Goal: Browse casually

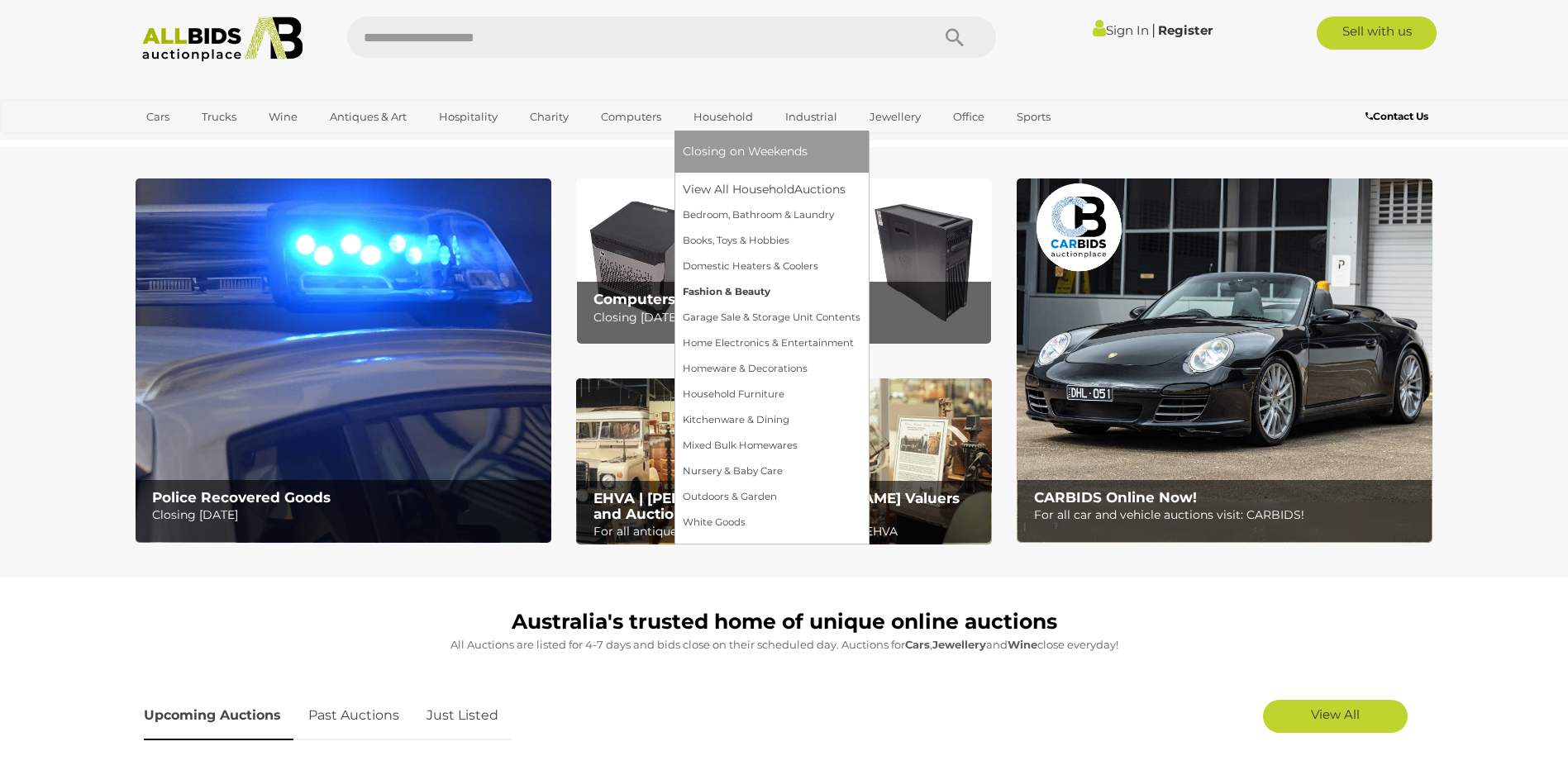
click at [714, 290] on link "Fashion & Beauty" at bounding box center [771, 292] width 177 height 26
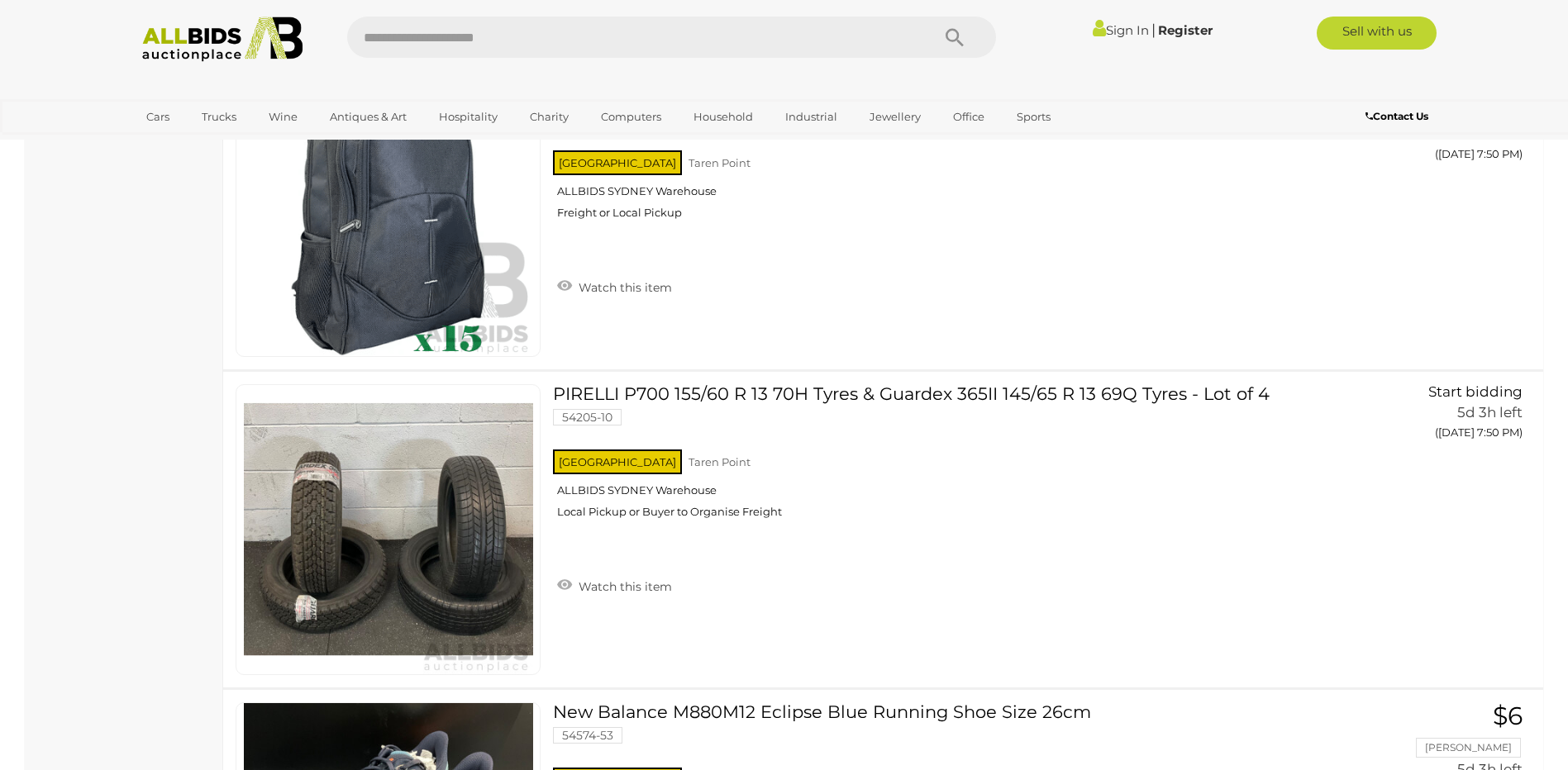
scroll to position [6031, 0]
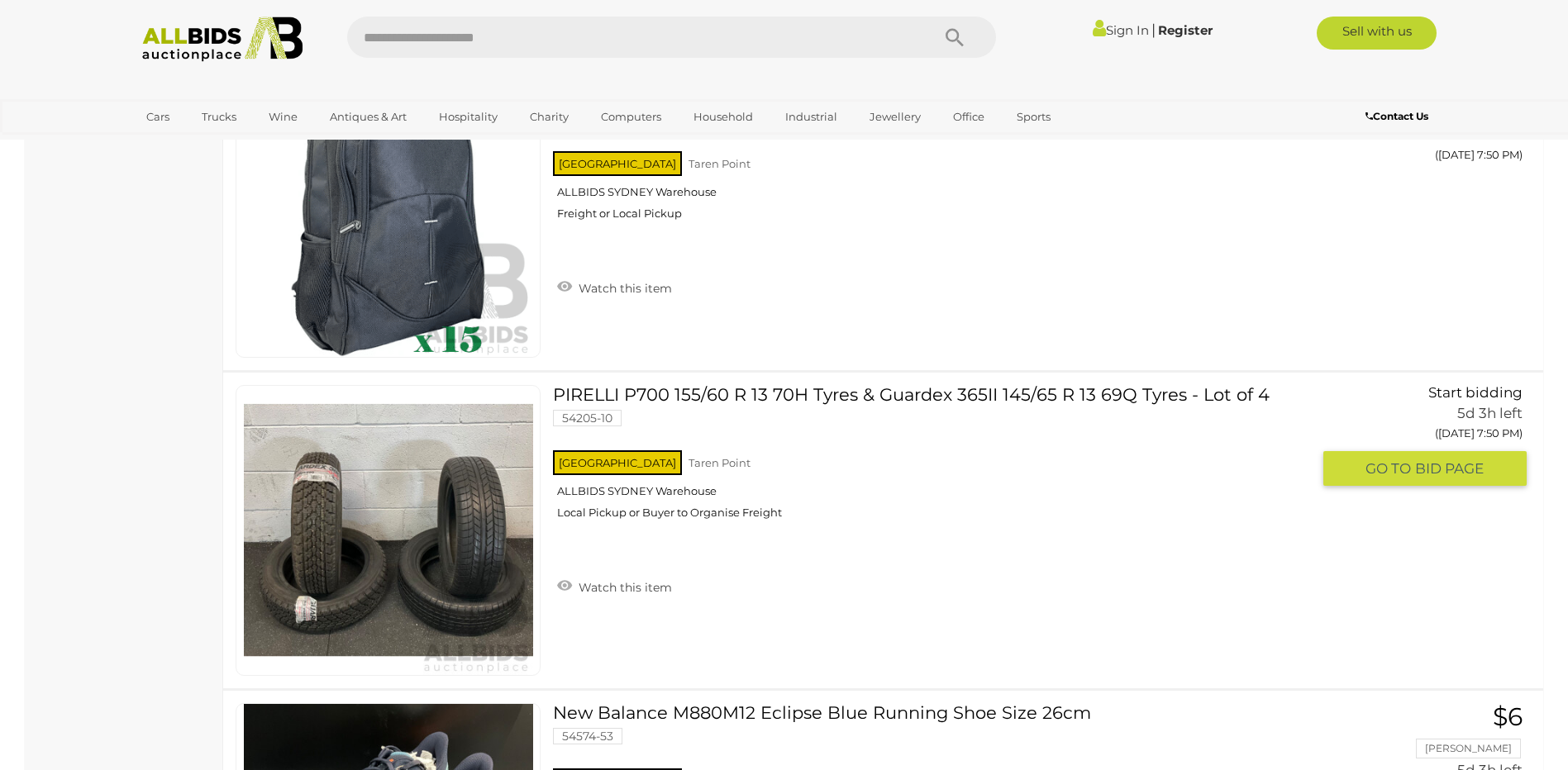
click at [381, 499] on link at bounding box center [388, 530] width 305 height 290
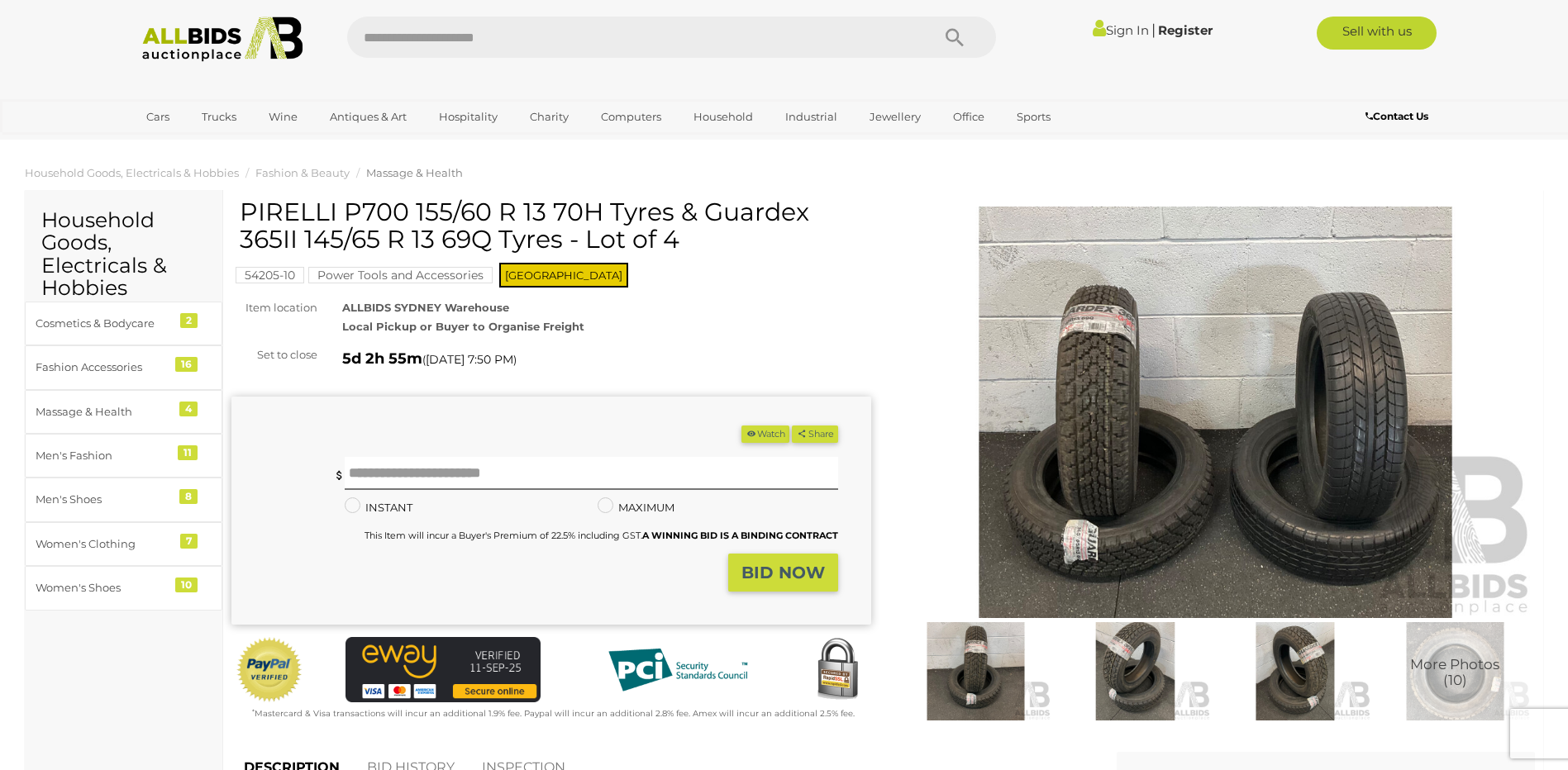
click at [1114, 485] on img at bounding box center [1216, 413] width 640 height 413
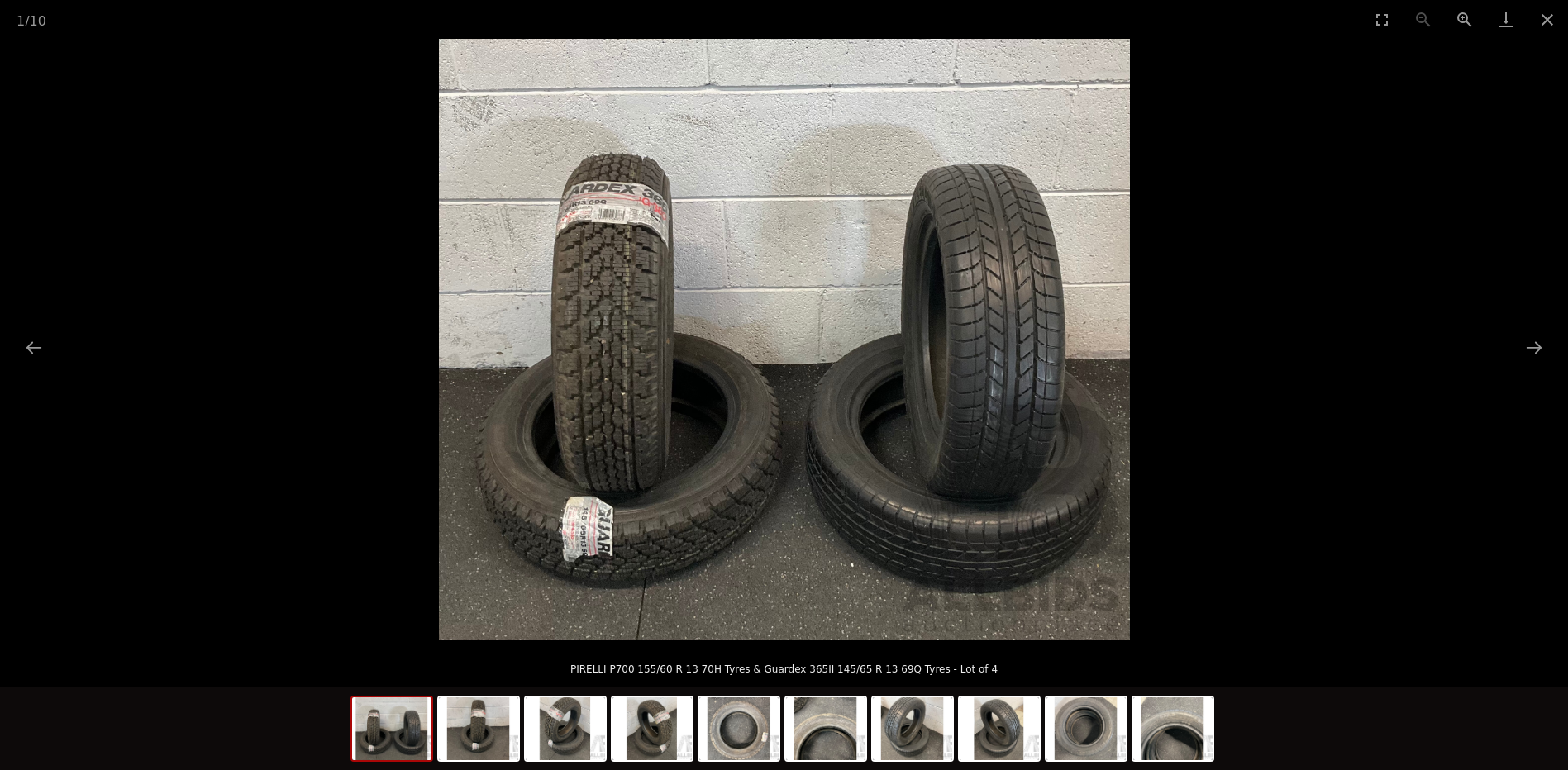
click at [584, 268] on img at bounding box center [784, 339] width 691 height 602
click at [483, 745] on img at bounding box center [478, 728] width 80 height 63
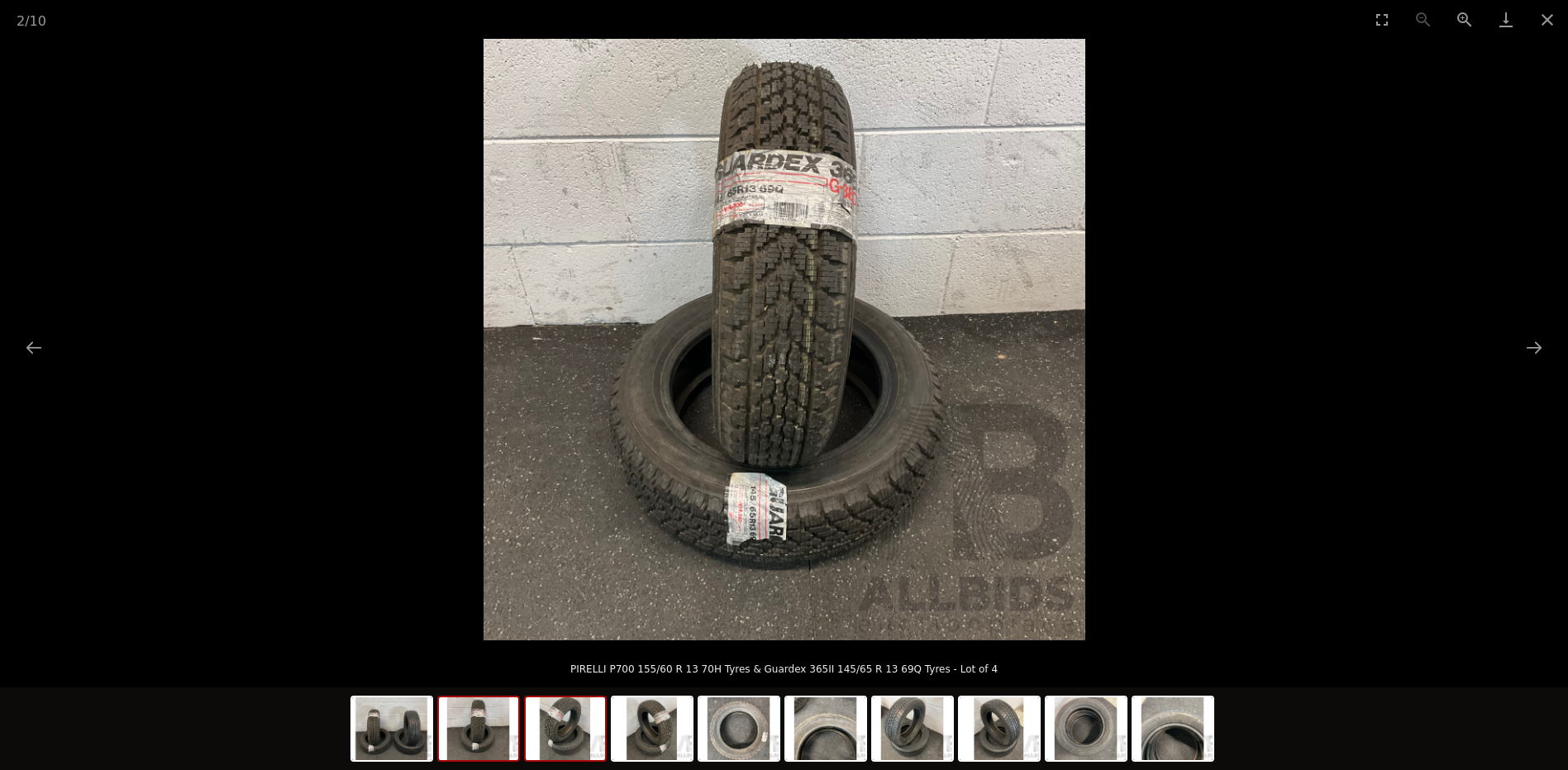
click at [551, 738] on img at bounding box center [565, 728] width 80 height 63
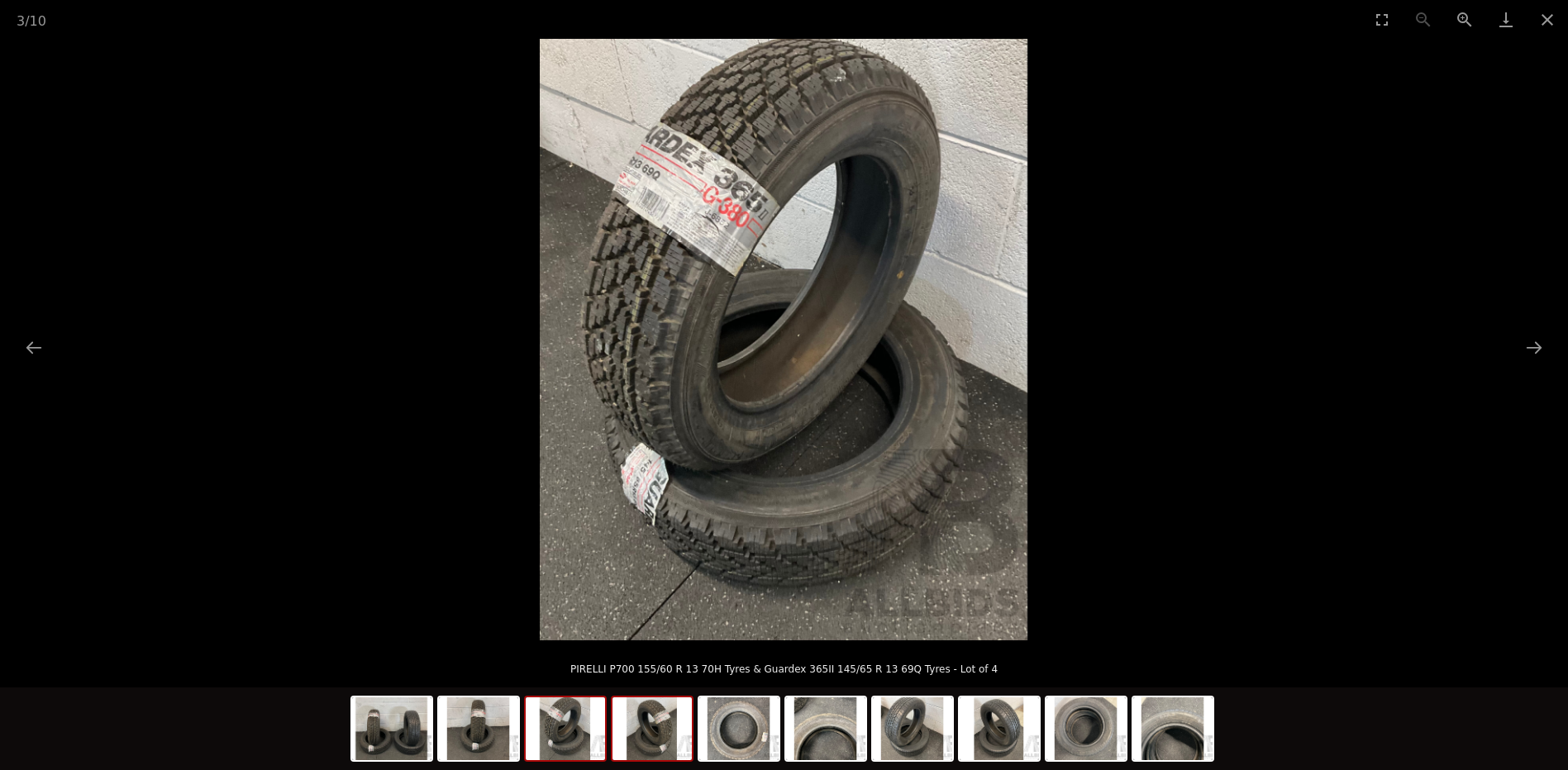
click at [653, 741] on img at bounding box center [651, 728] width 80 height 63
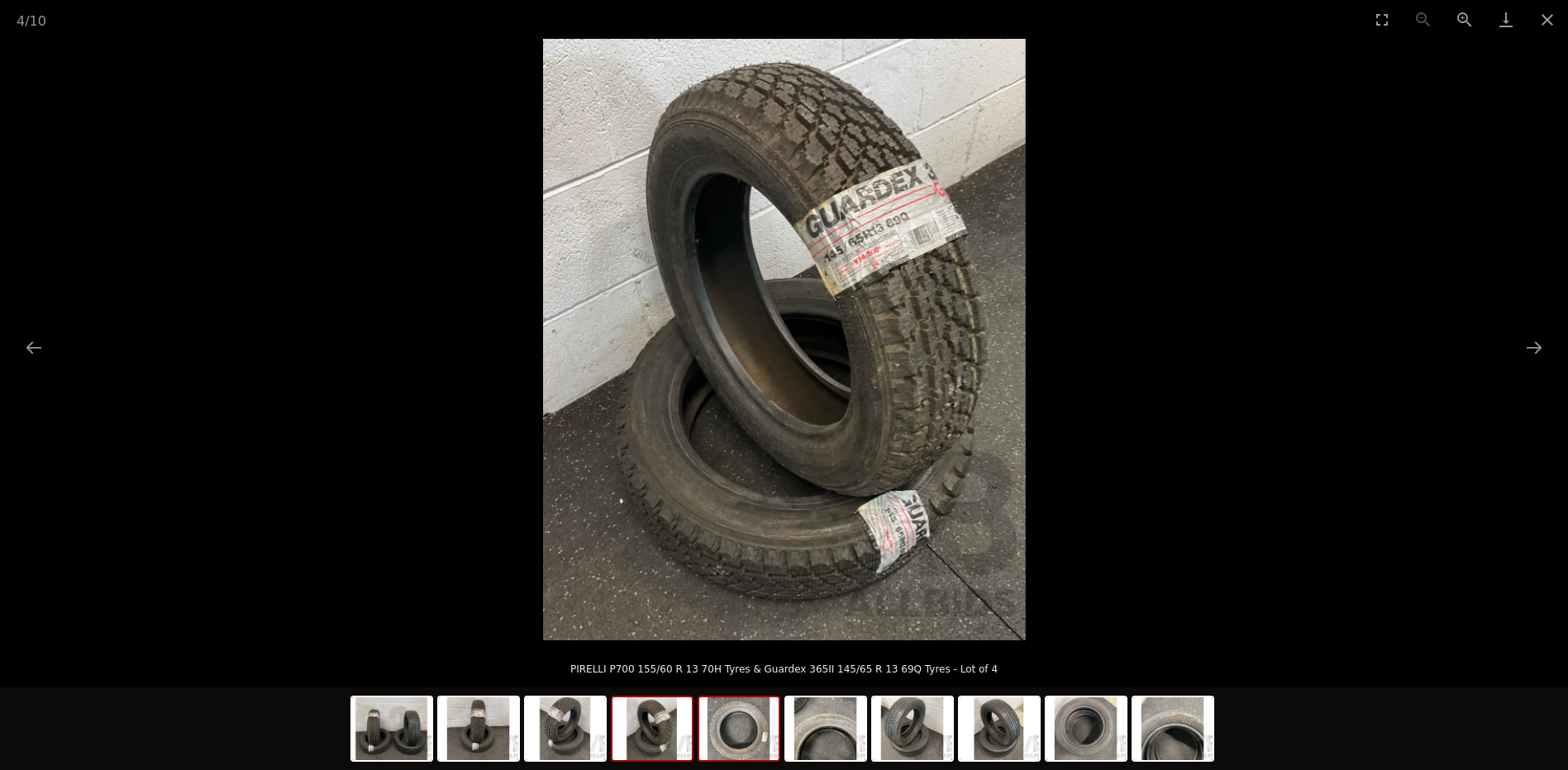
click at [748, 740] on img at bounding box center [738, 728] width 80 height 63
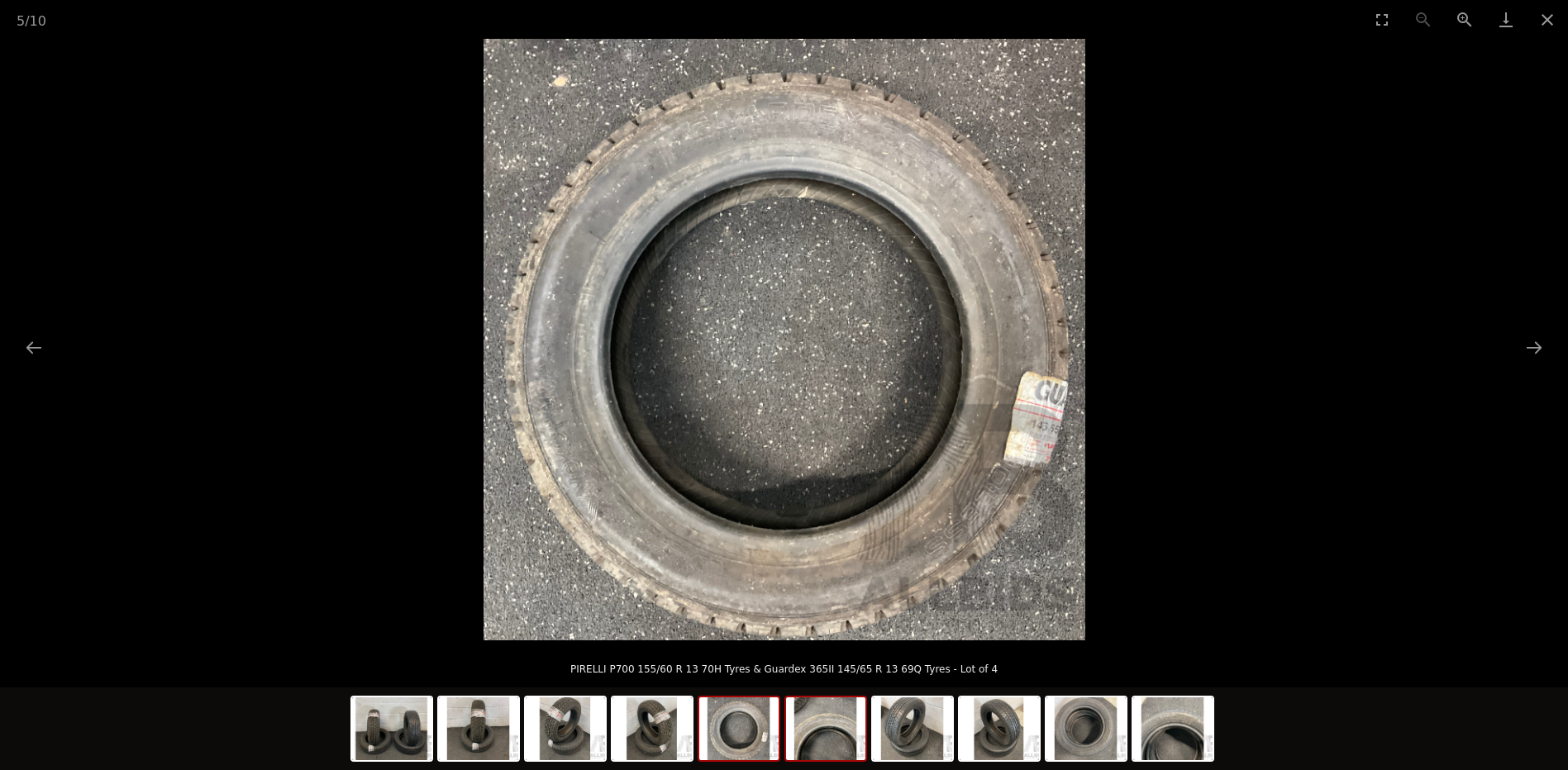
click at [810, 743] on img at bounding box center [825, 728] width 80 height 63
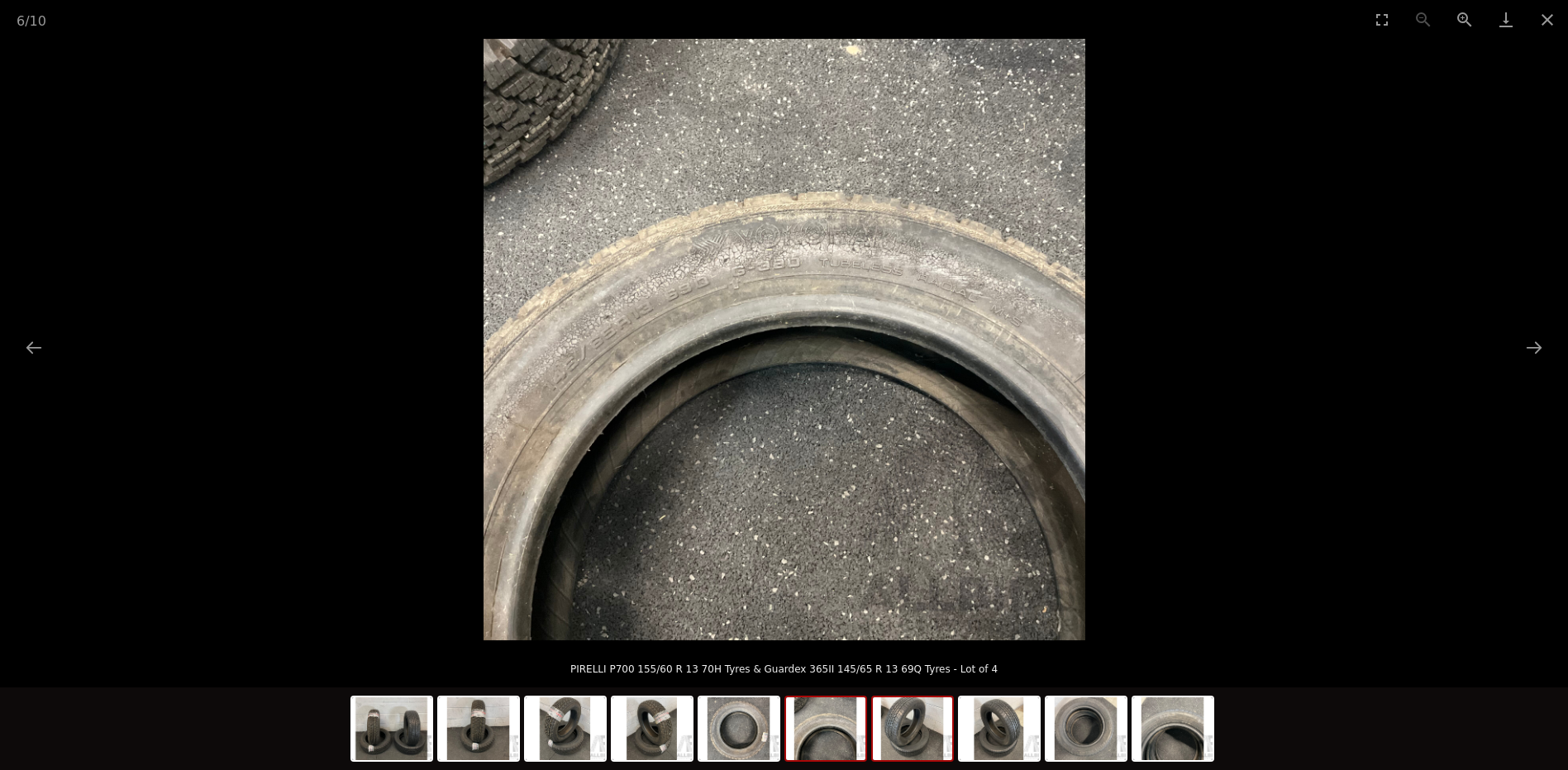
click at [913, 744] on img at bounding box center [912, 728] width 80 height 63
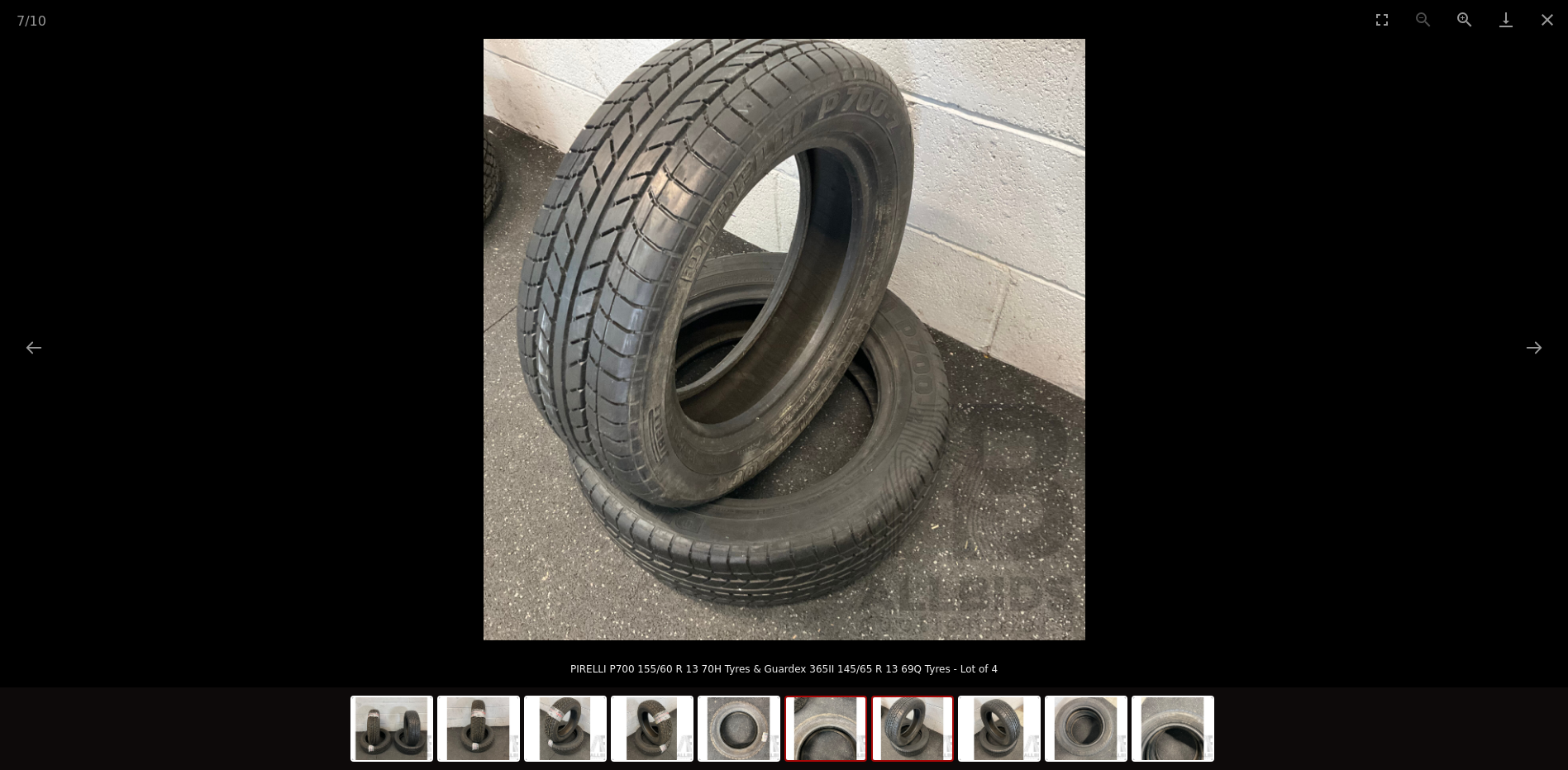
click at [853, 744] on img at bounding box center [825, 728] width 80 height 63
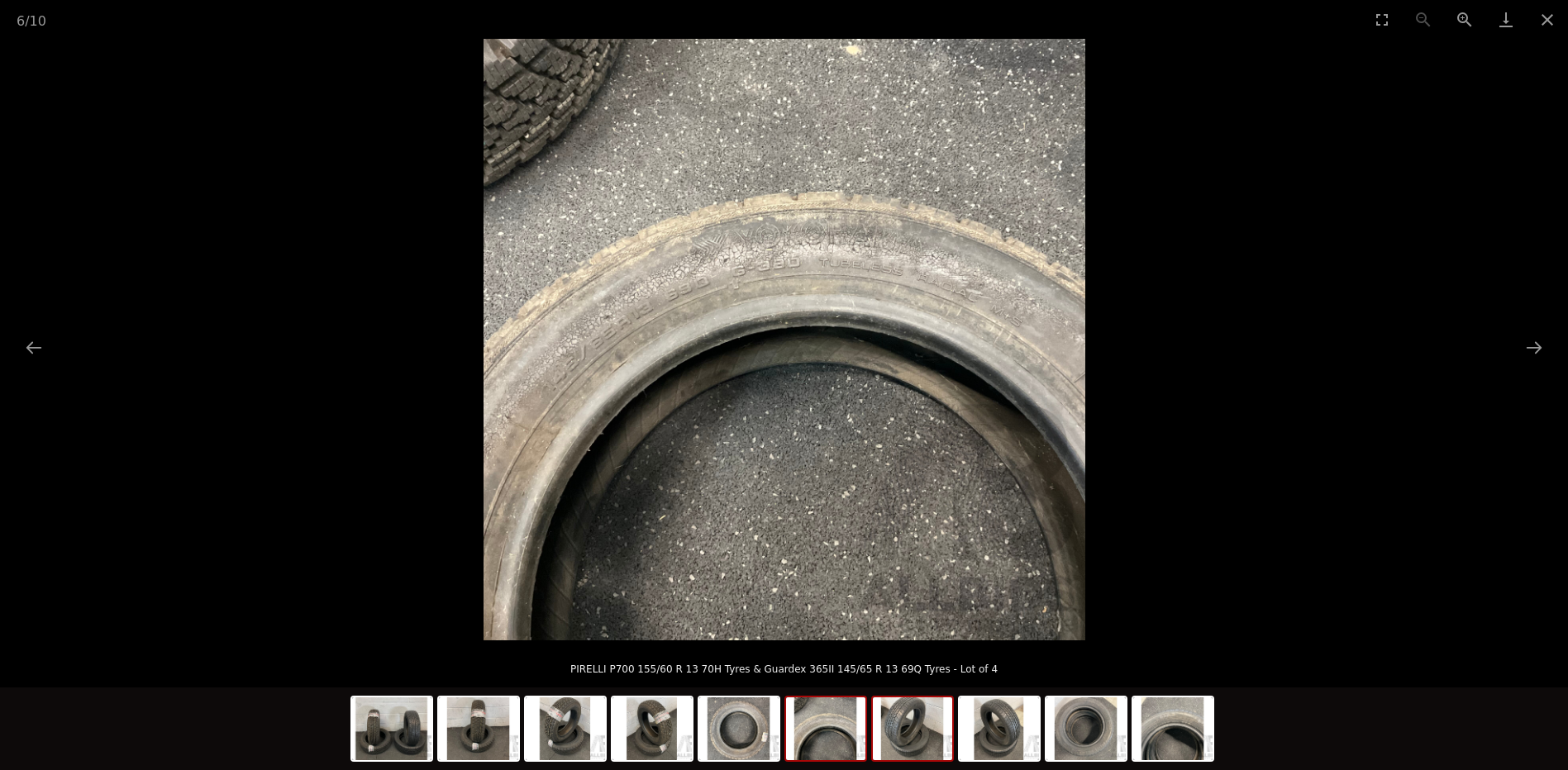
click at [926, 741] on img at bounding box center [912, 728] width 80 height 63
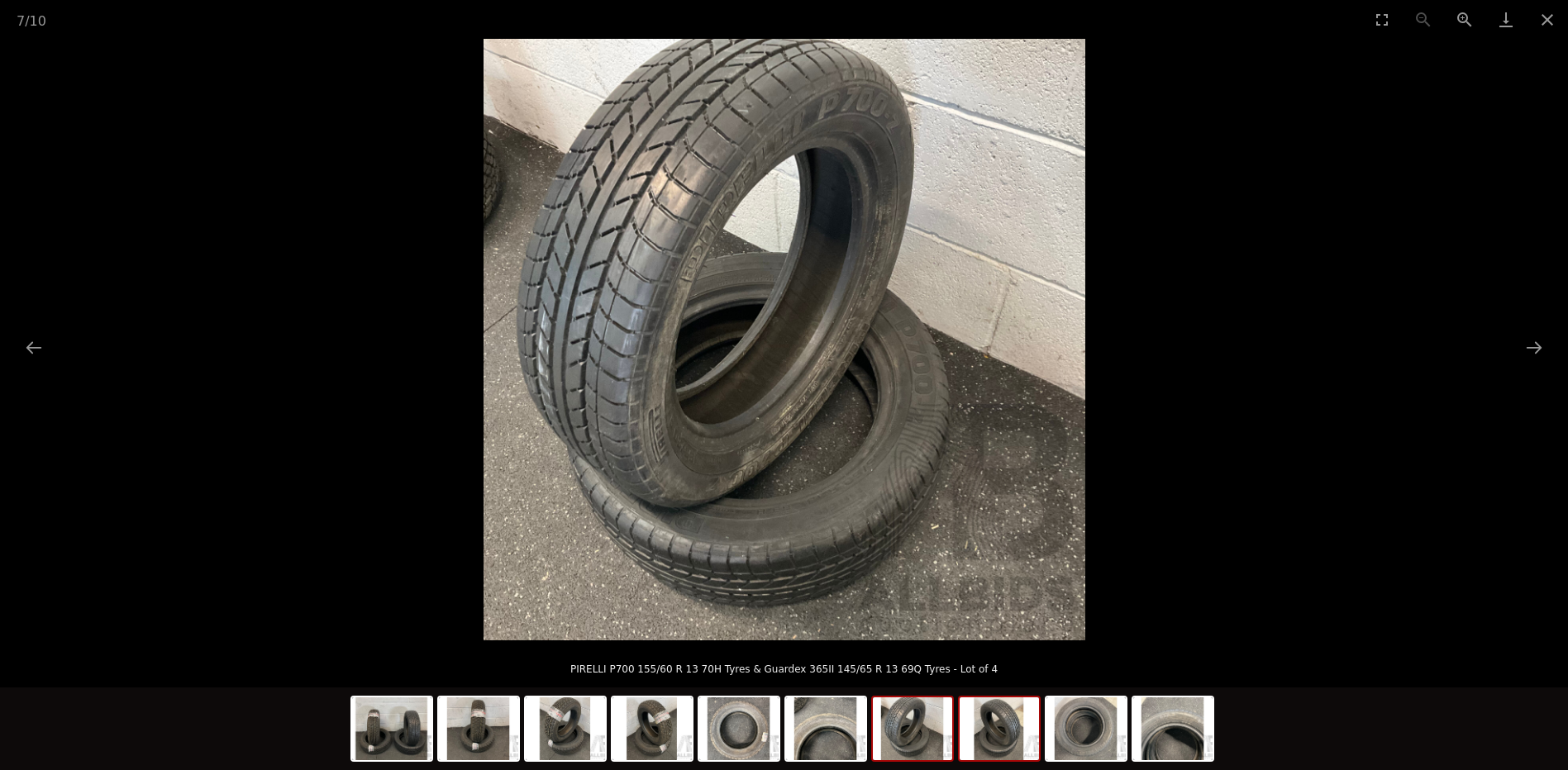
click at [986, 742] on img at bounding box center [999, 728] width 80 height 63
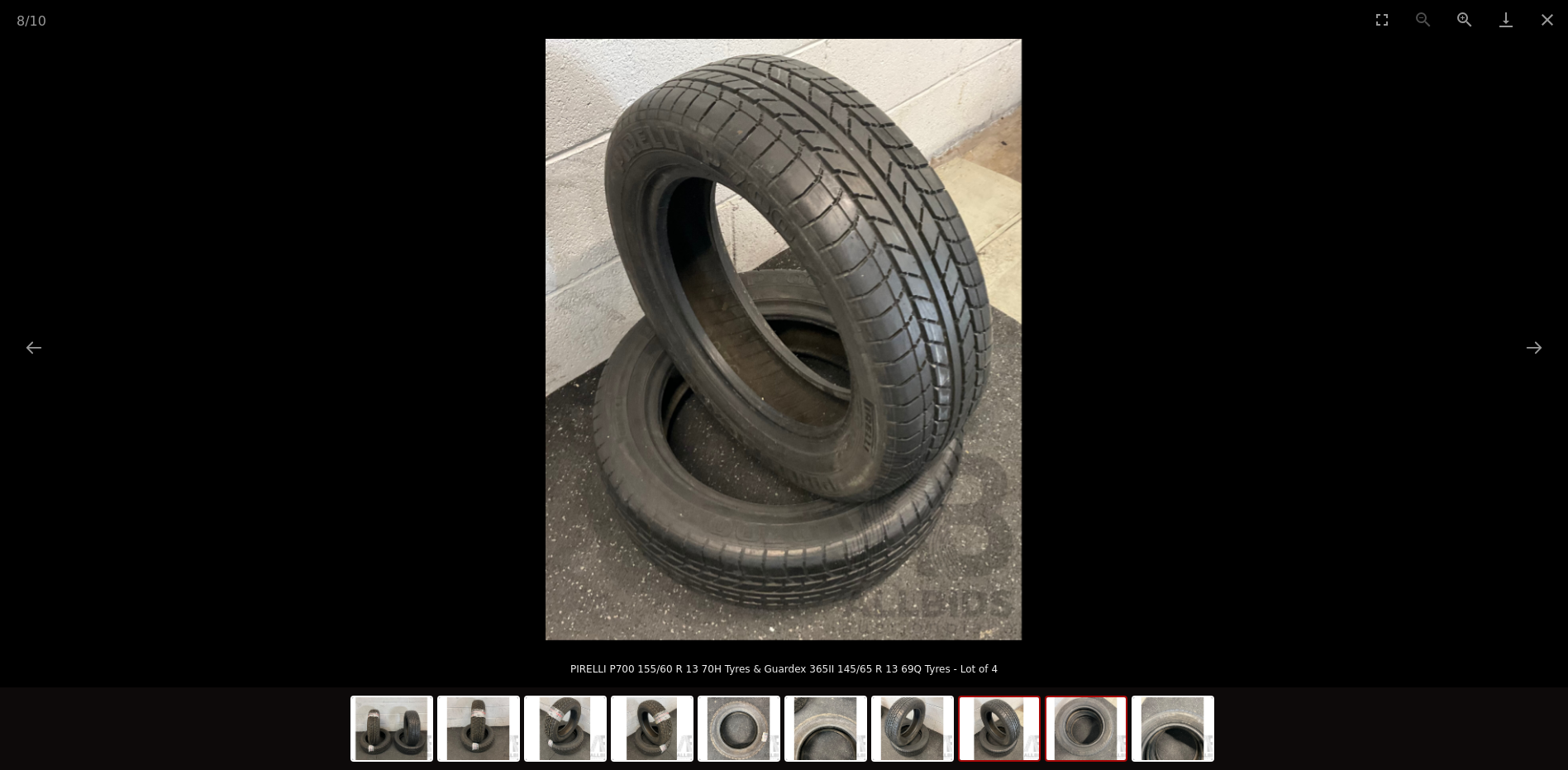
click at [1077, 747] on img at bounding box center [1086, 728] width 80 height 63
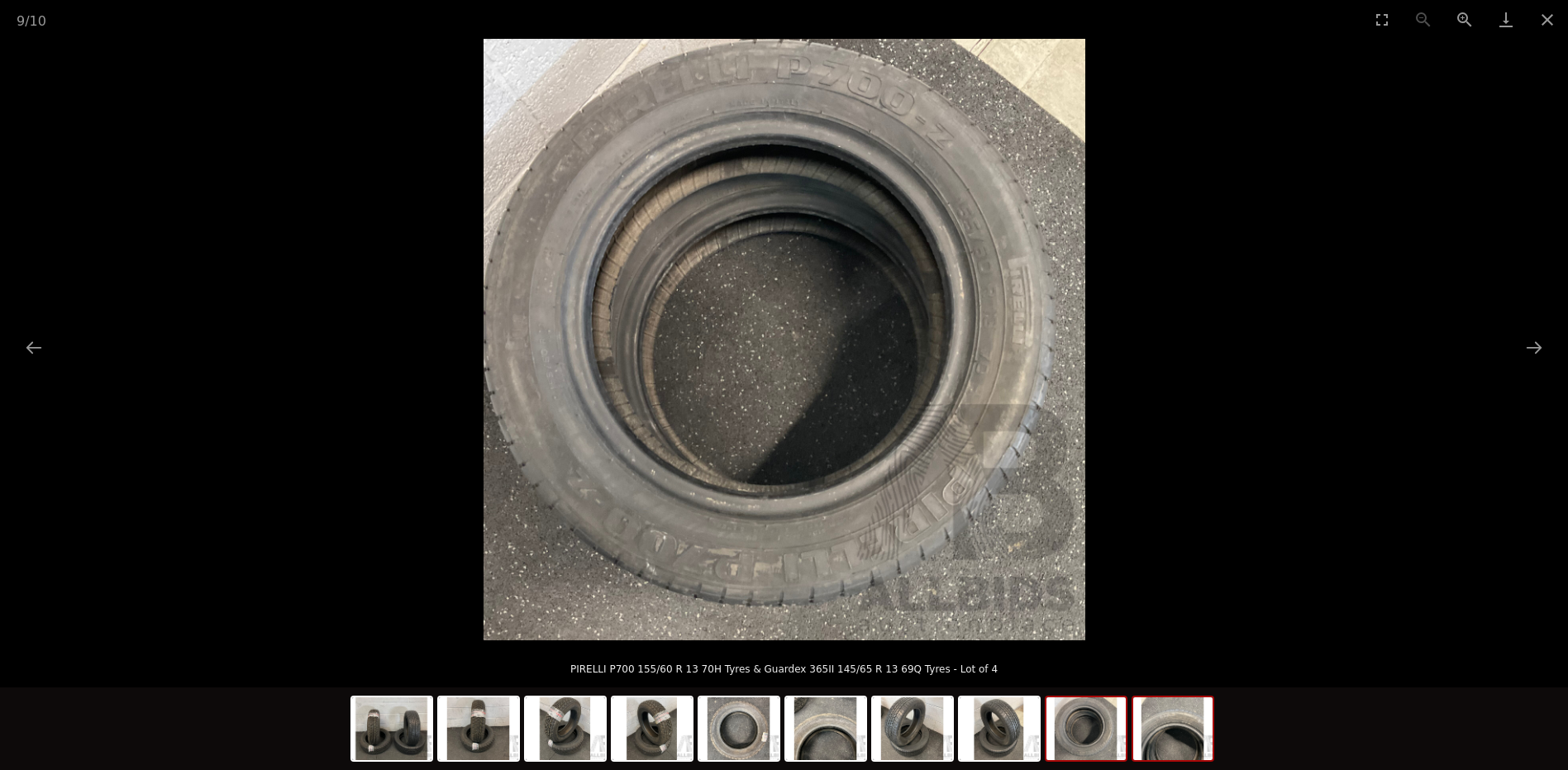
click at [1171, 752] on img at bounding box center [1172, 728] width 80 height 63
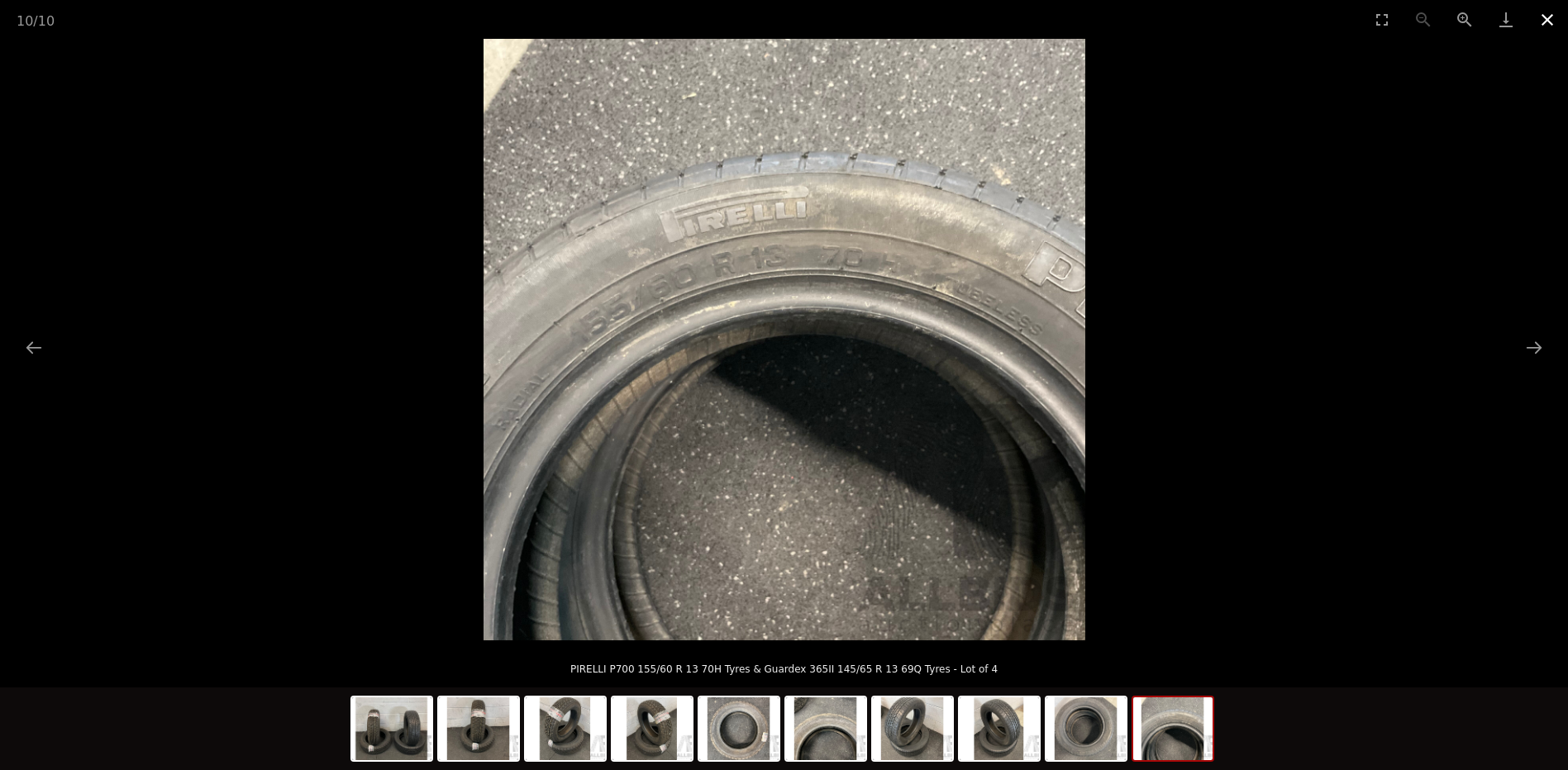
click at [1541, 30] on button "Close gallery" at bounding box center [1546, 19] width 41 height 38
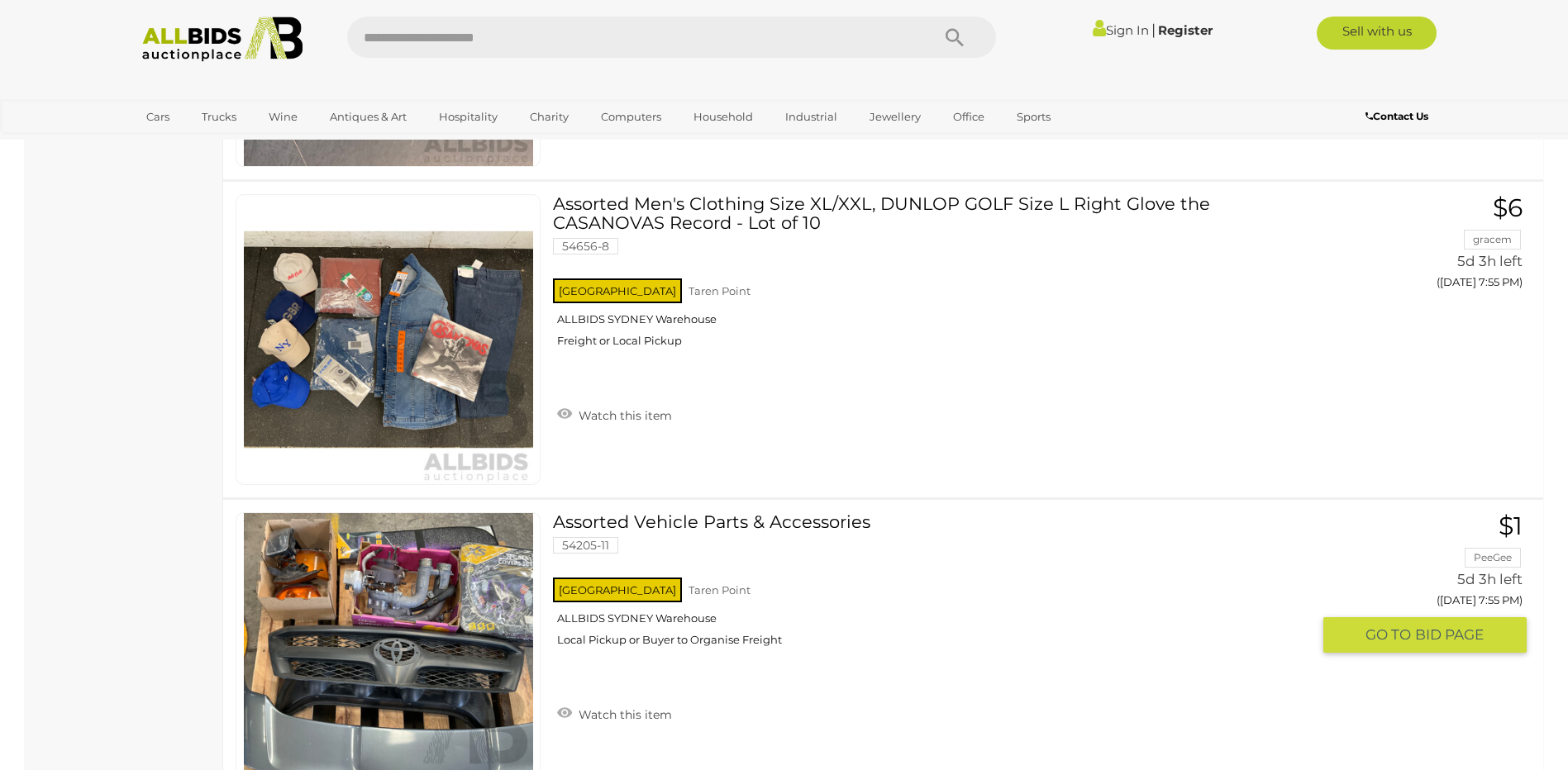
scroll to position [8300, 0]
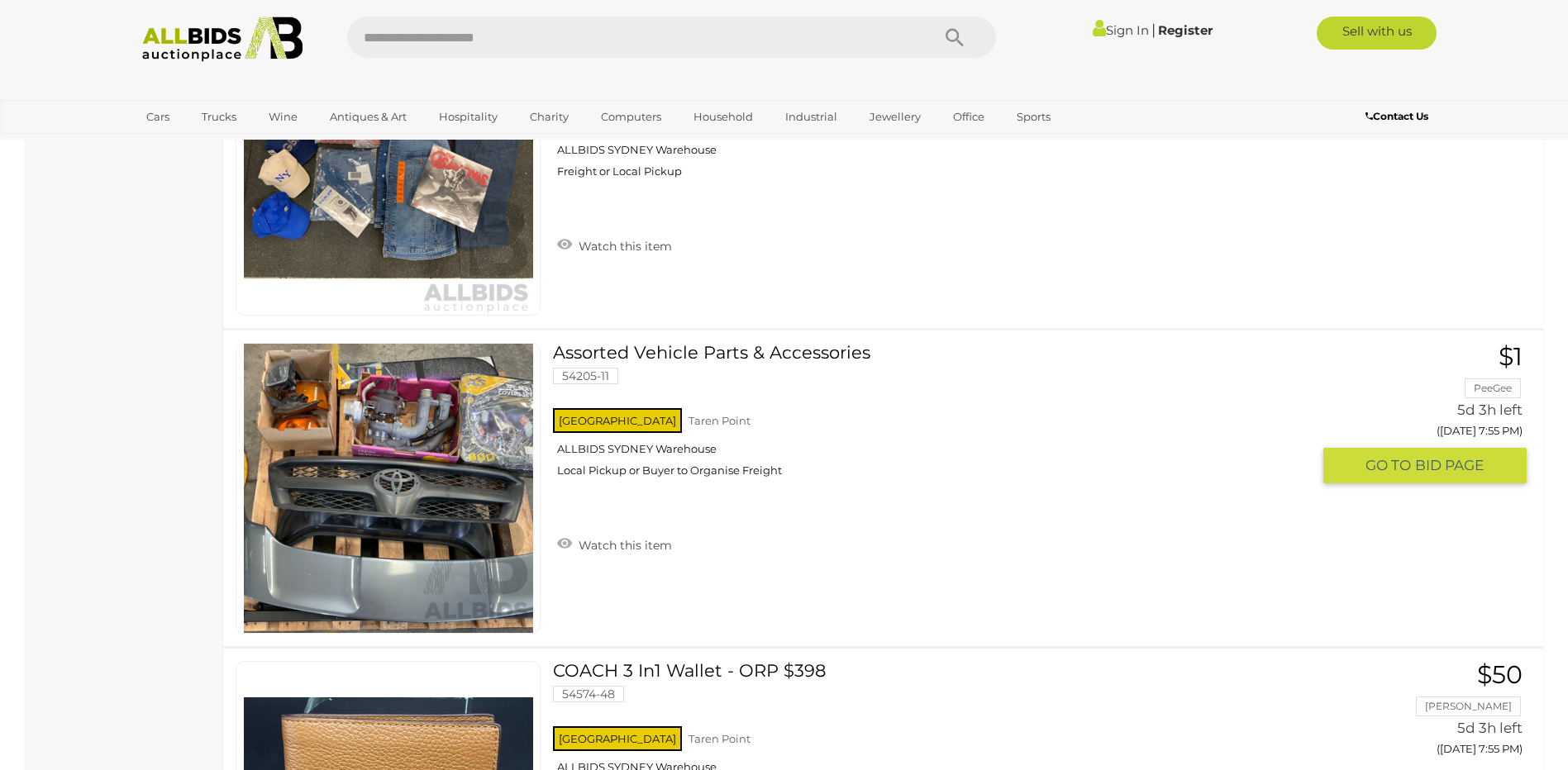
click at [406, 448] on link at bounding box center [388, 488] width 305 height 290
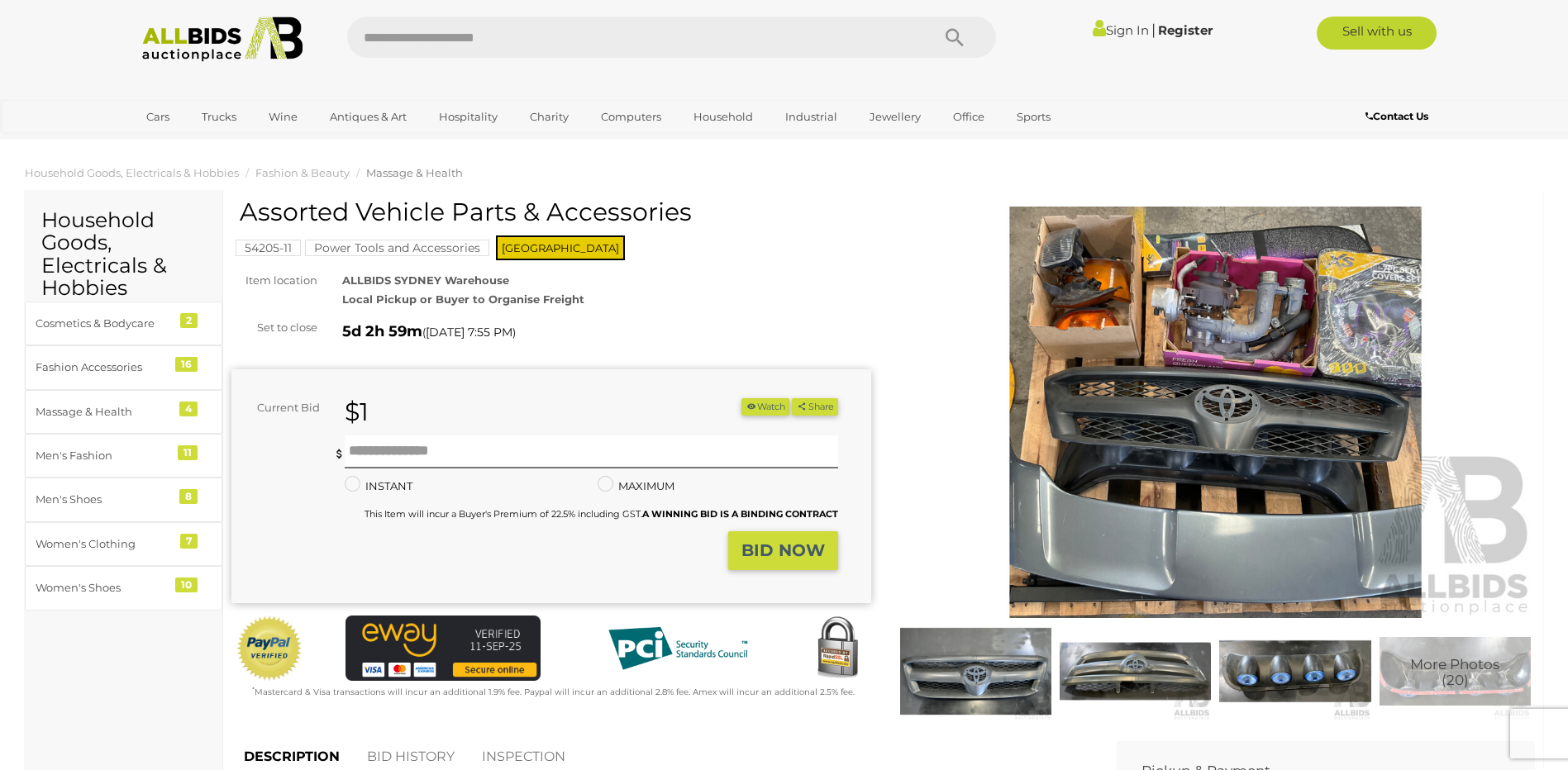
click at [1154, 391] on img at bounding box center [1216, 413] width 640 height 413
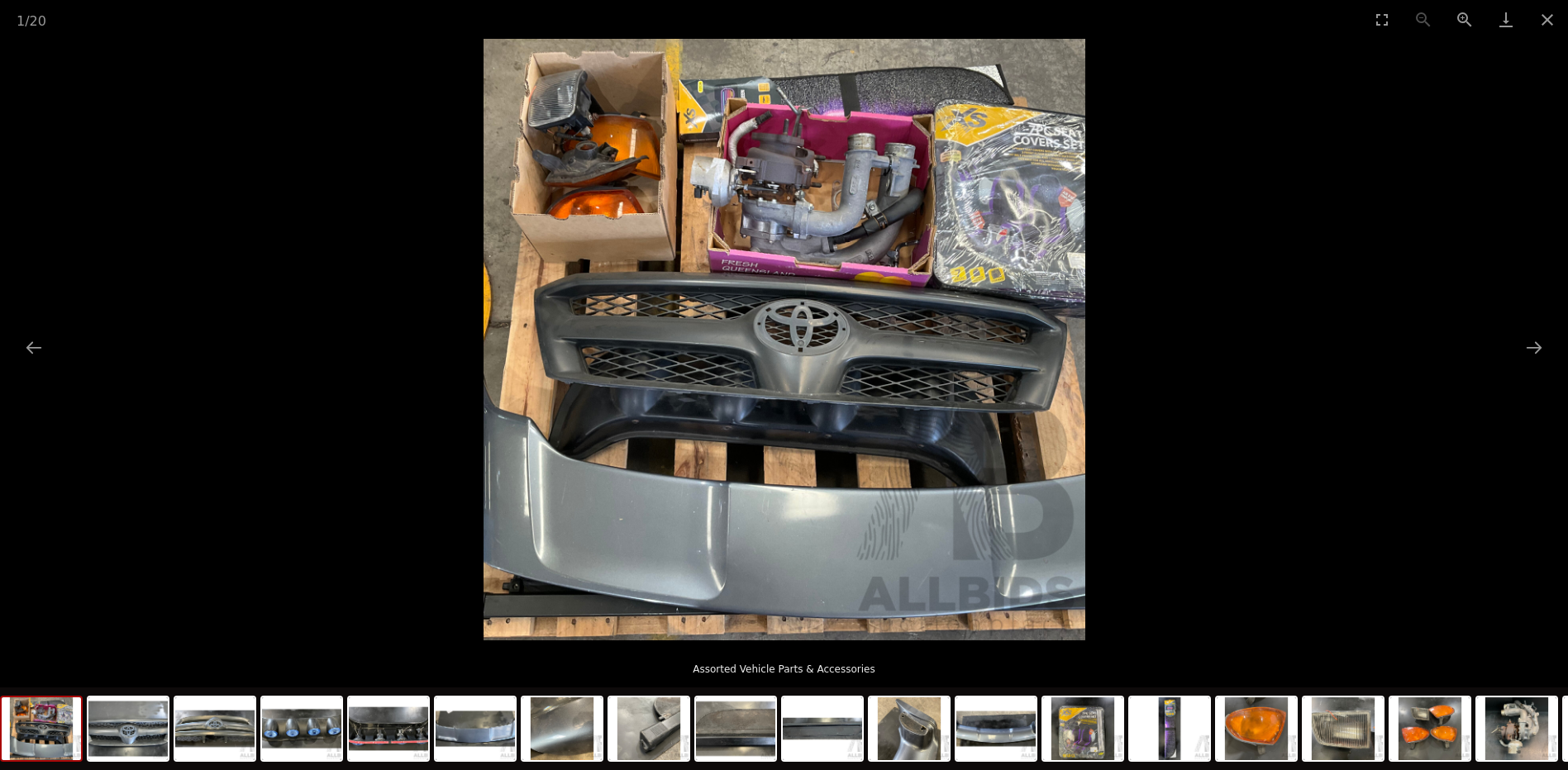
click at [999, 187] on img at bounding box center [784, 339] width 602 height 602
click at [303, 742] on img at bounding box center [301, 728] width 80 height 63
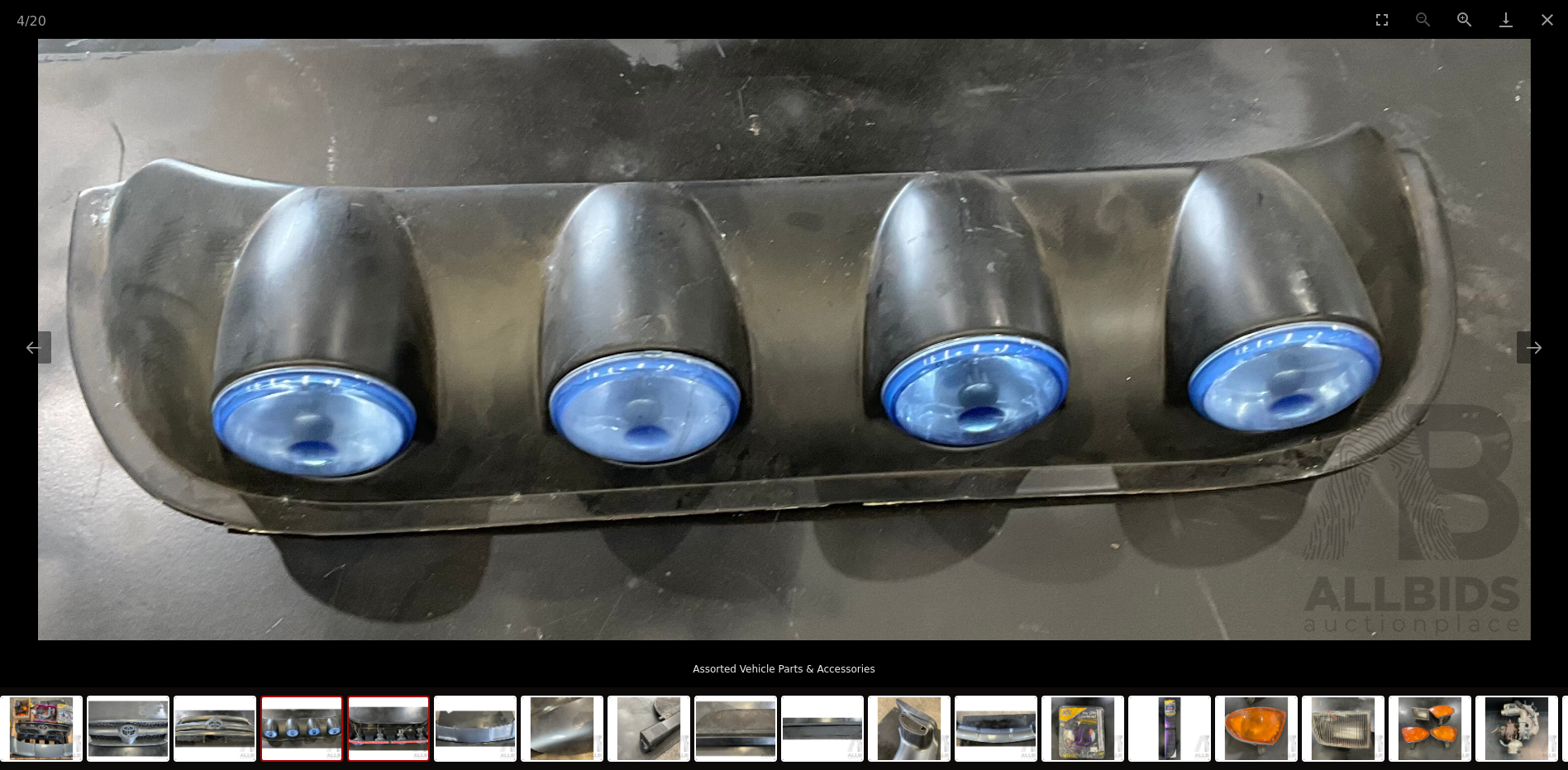
click at [373, 745] on img at bounding box center [388, 728] width 80 height 63
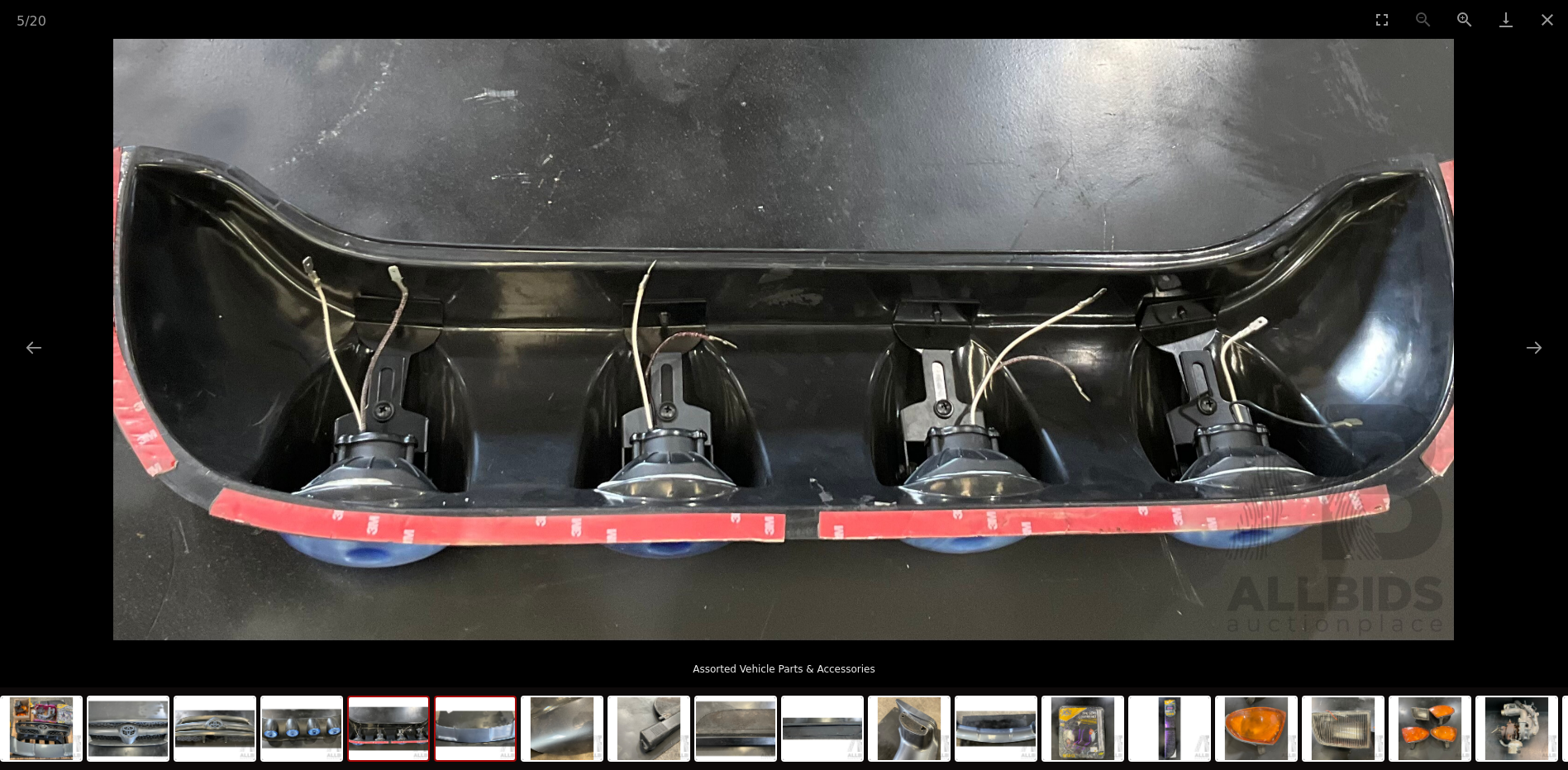
click at [469, 746] on img at bounding box center [475, 728] width 80 height 63
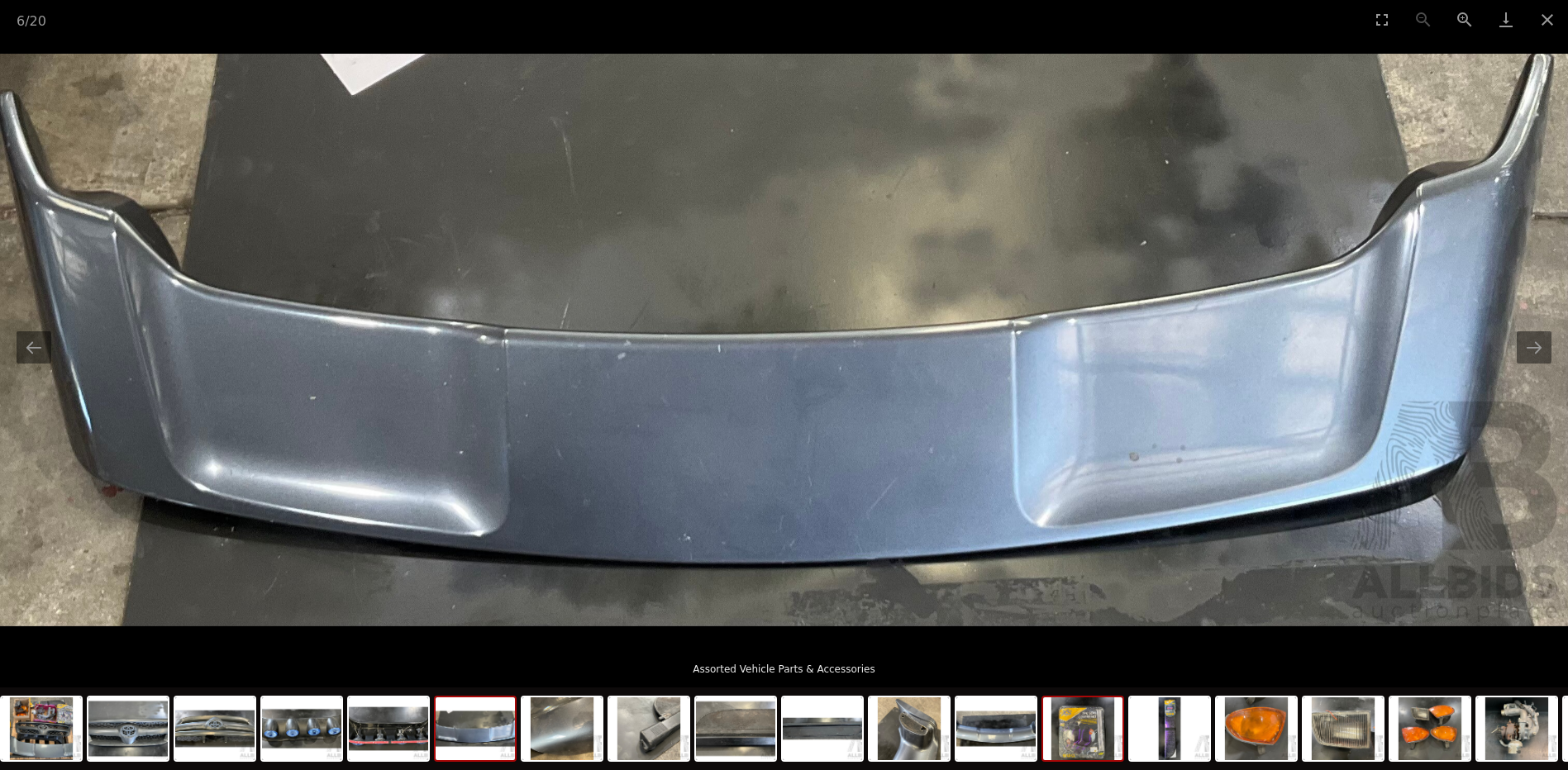
click at [1082, 736] on img at bounding box center [1082, 728] width 80 height 63
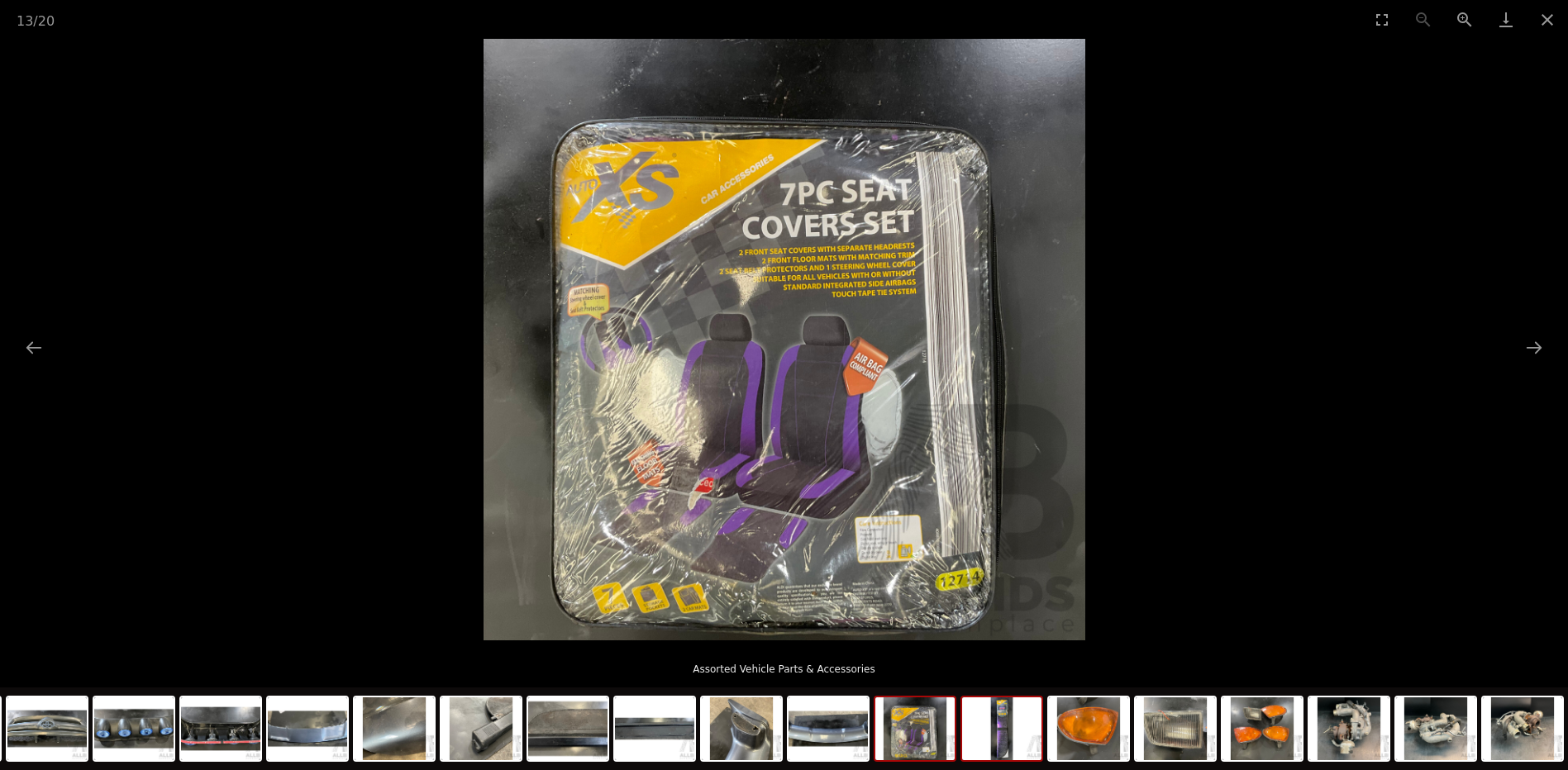
click at [1001, 737] on img at bounding box center [1001, 728] width 80 height 63
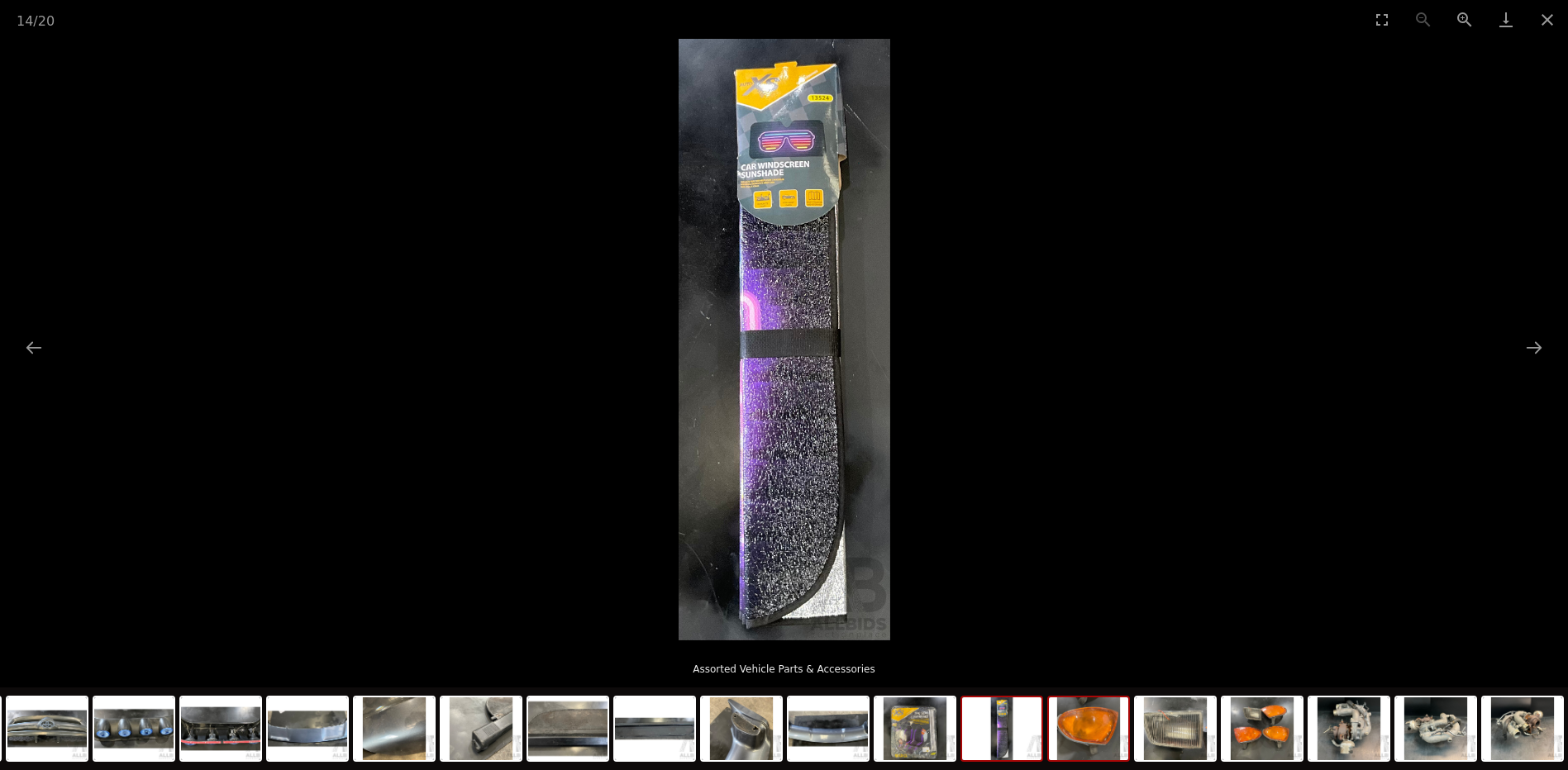
click at [1067, 737] on img at bounding box center [1088, 728] width 80 height 63
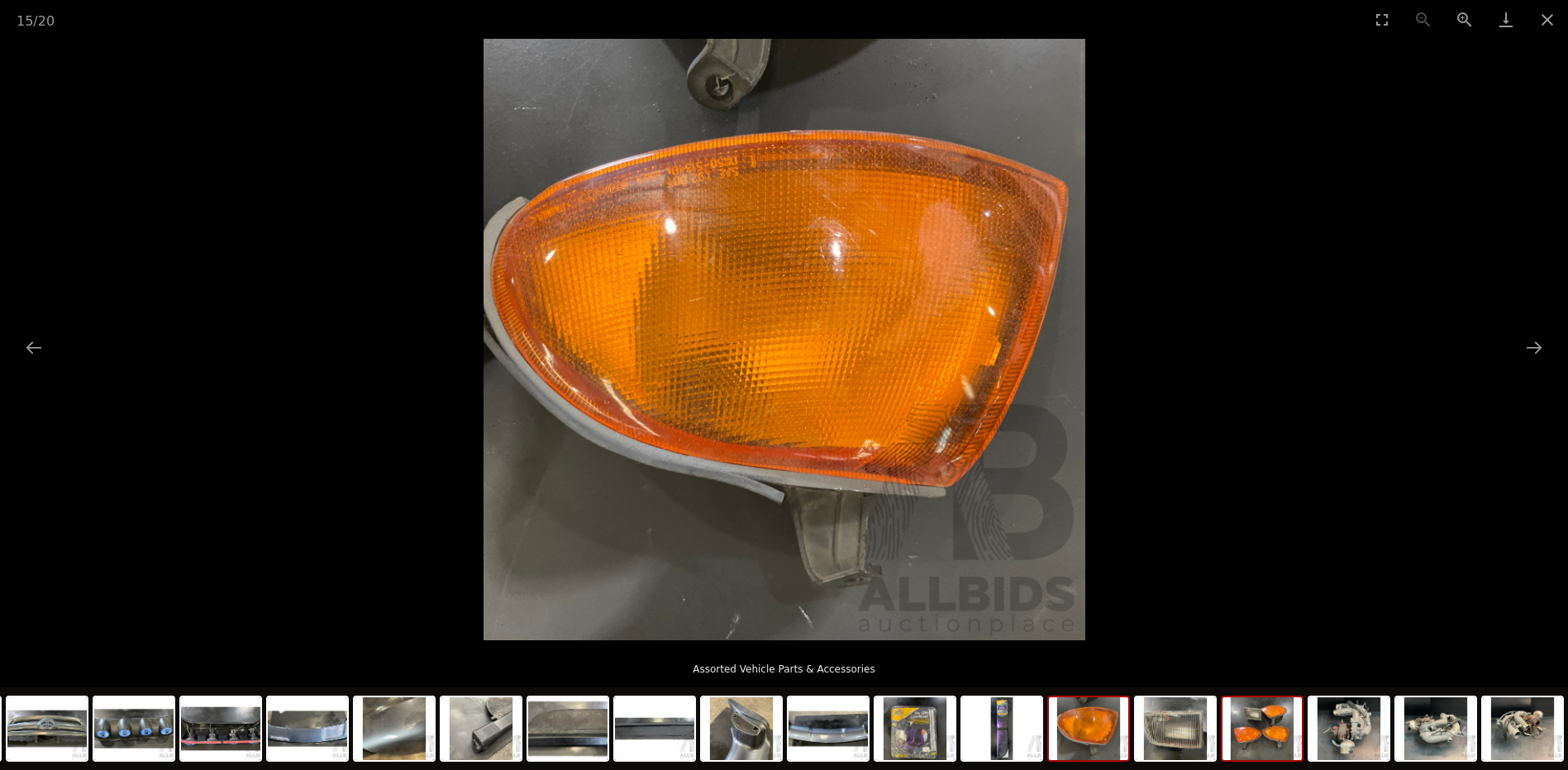
click at [1250, 741] on img at bounding box center [1262, 728] width 80 height 63
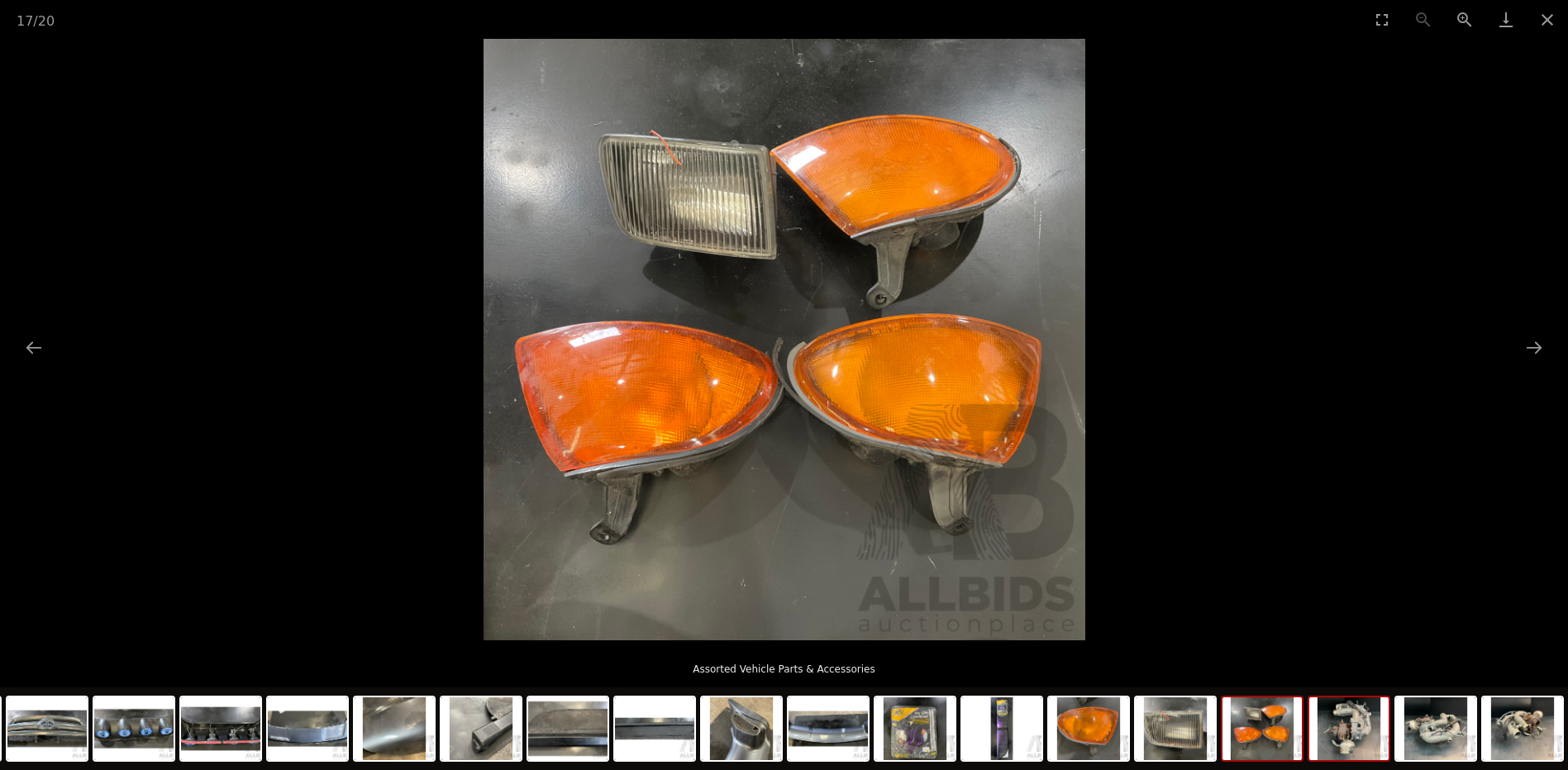
click at [1317, 747] on img at bounding box center [1349, 728] width 80 height 63
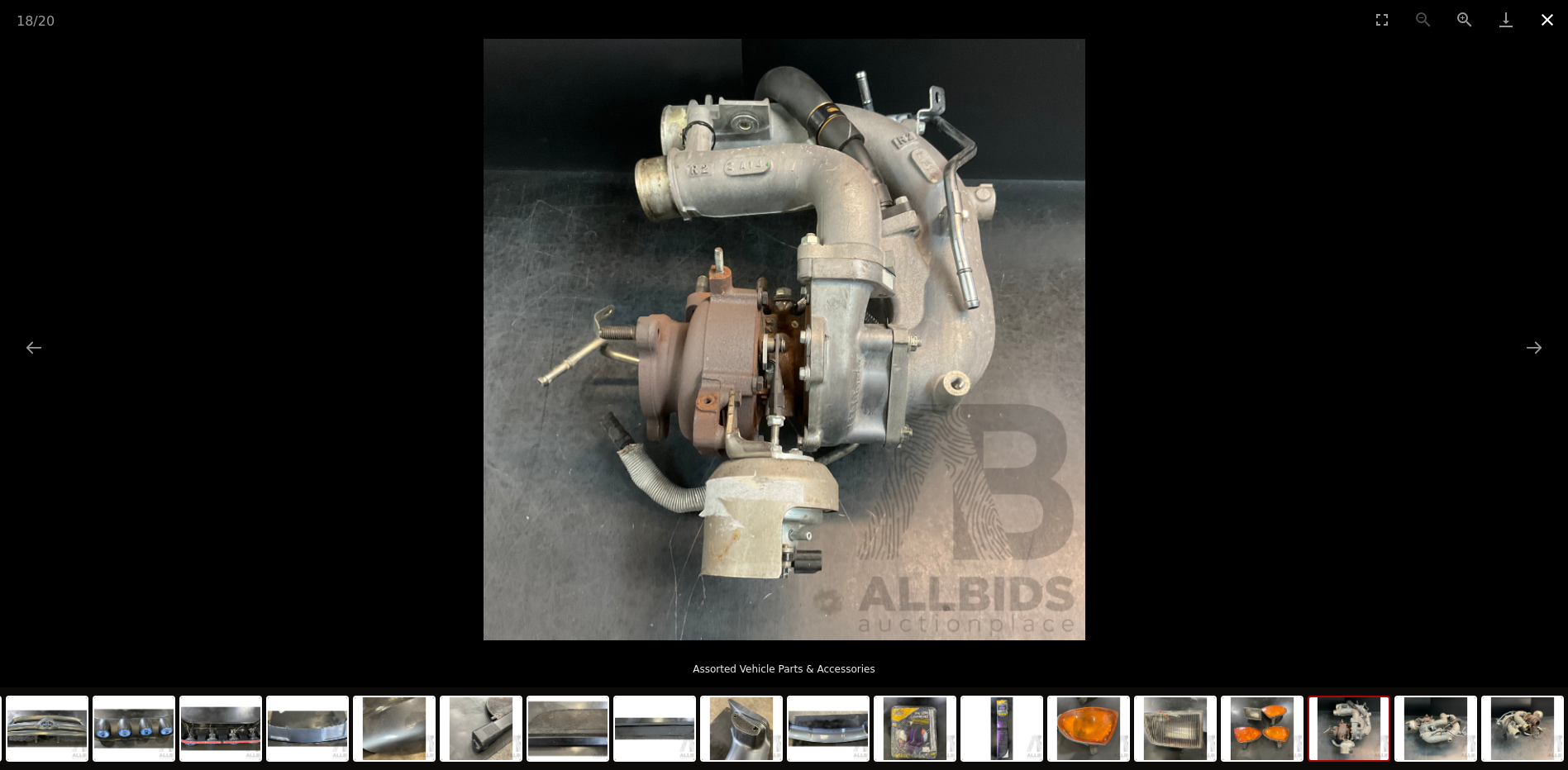
click at [1555, 13] on button "Close gallery" at bounding box center [1546, 19] width 41 height 38
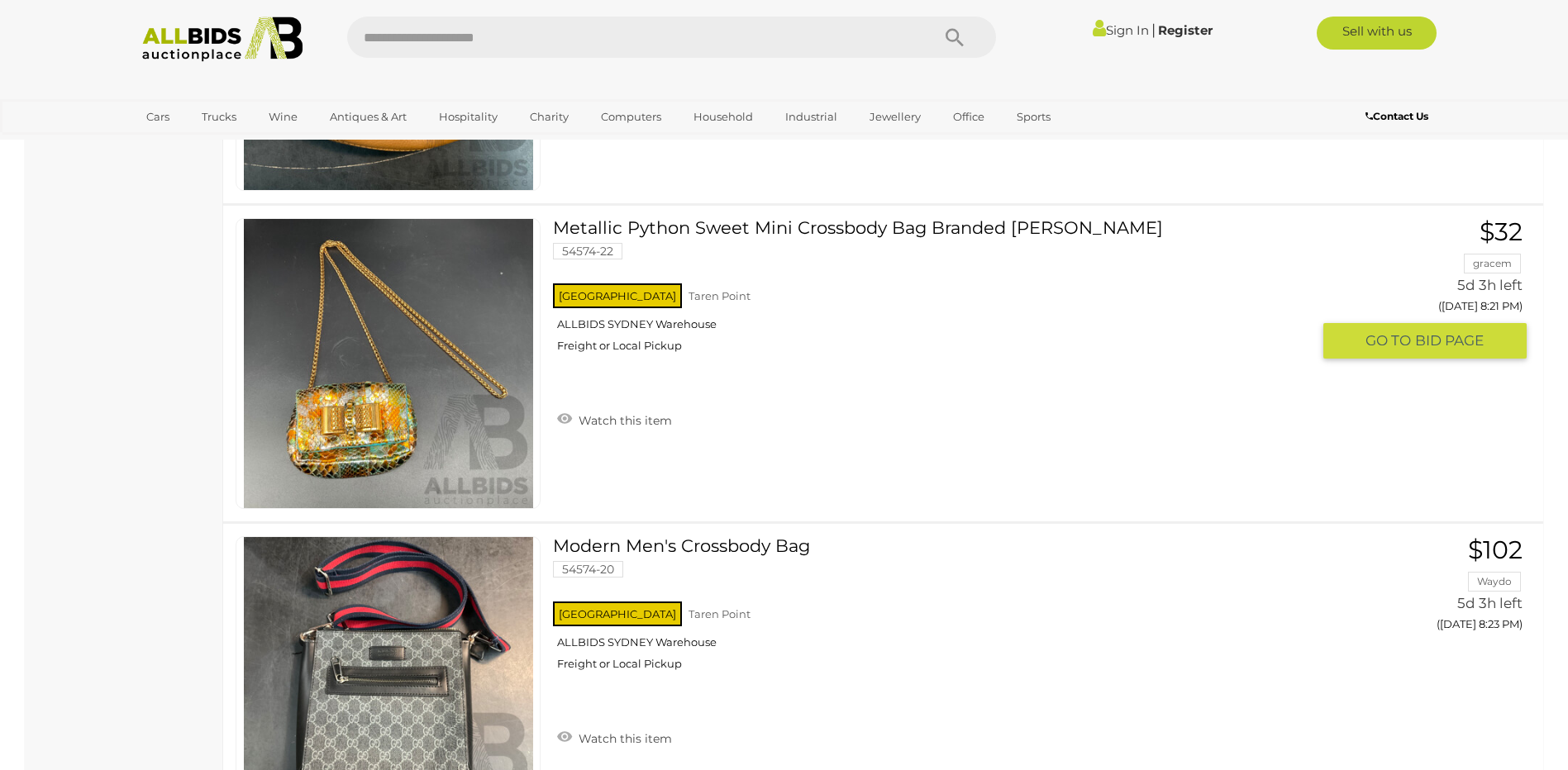
scroll to position [15731, 0]
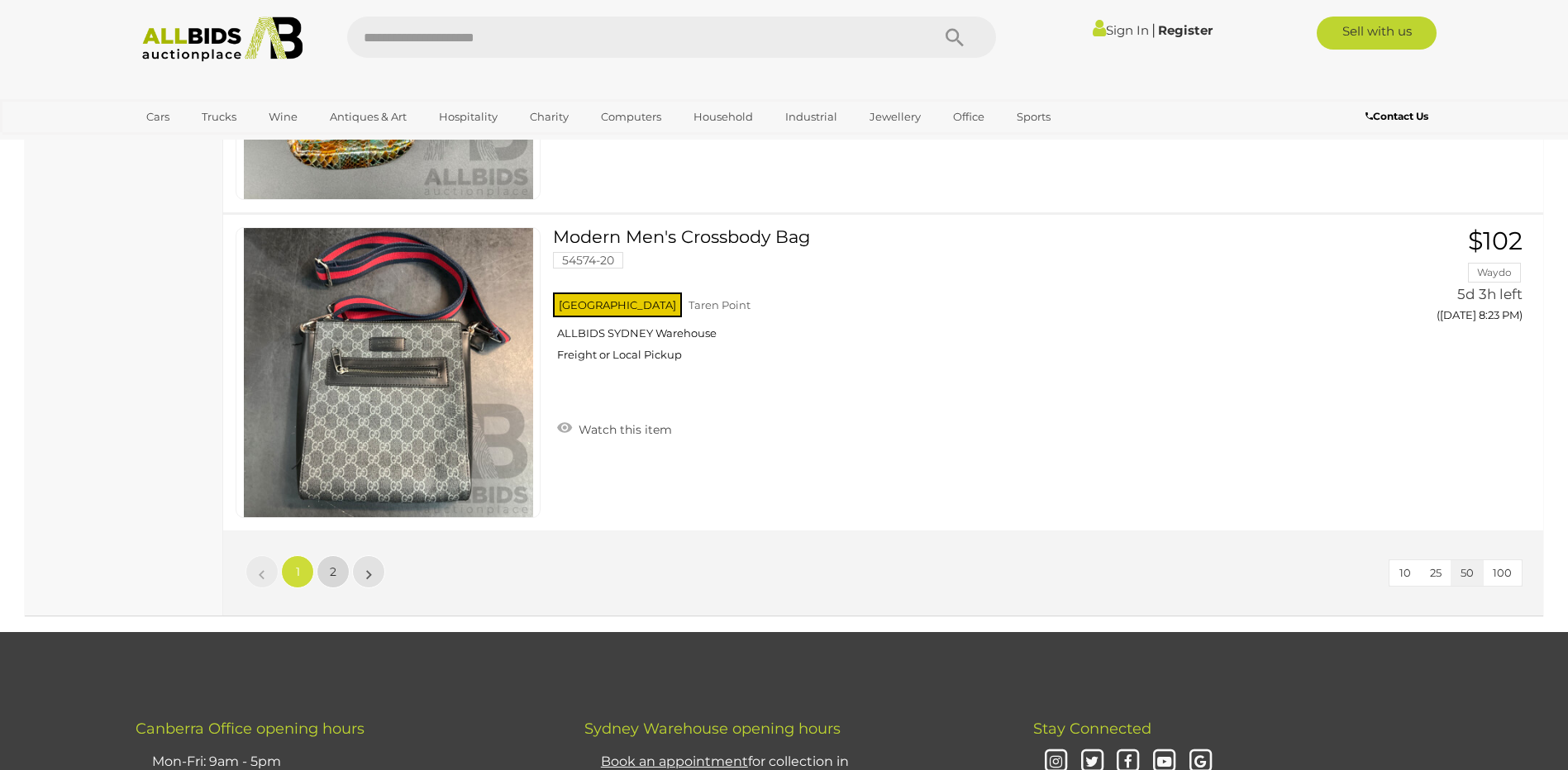
click at [326, 576] on link "2" at bounding box center [332, 571] width 33 height 33
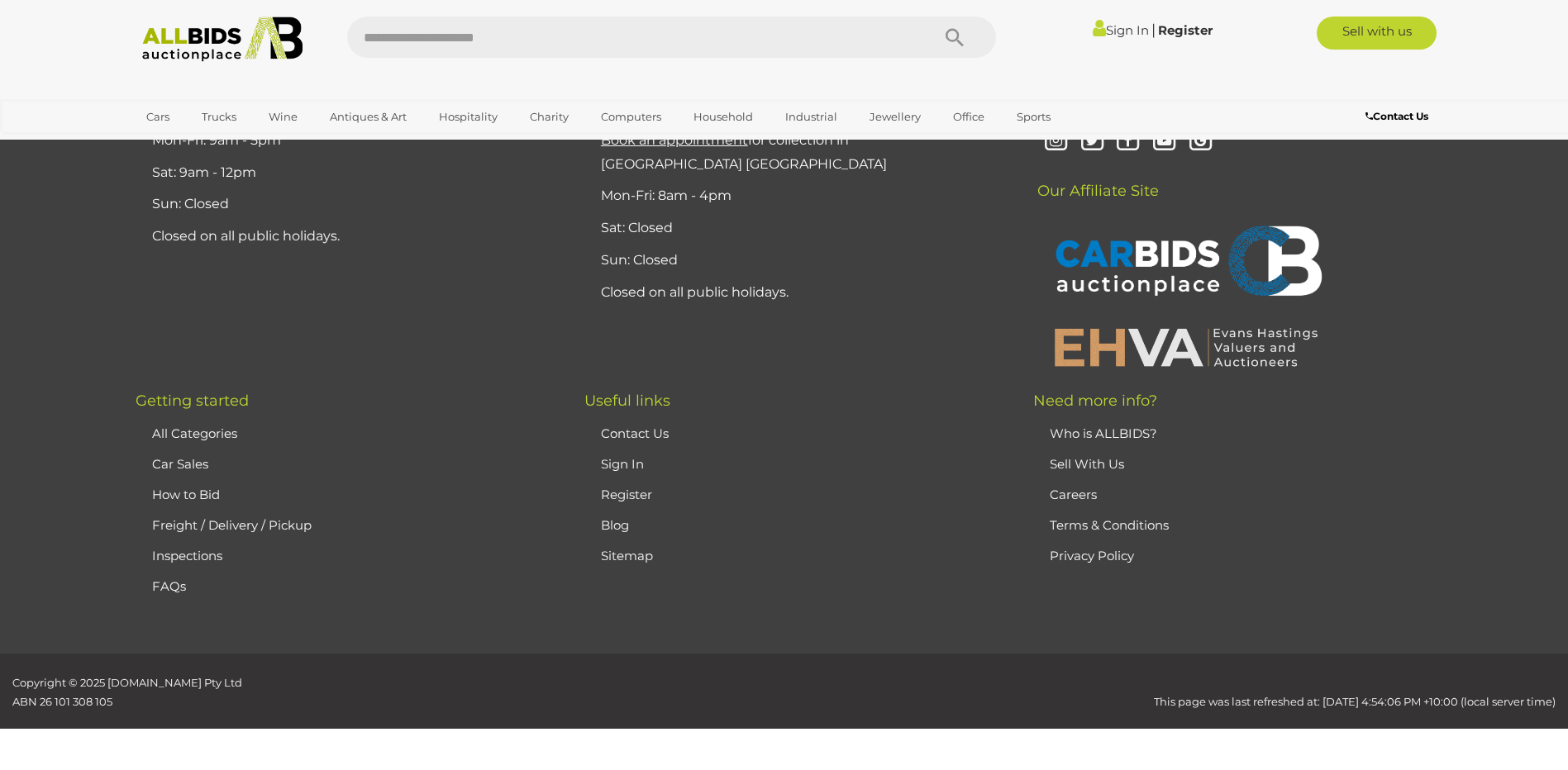
scroll to position [192, 0]
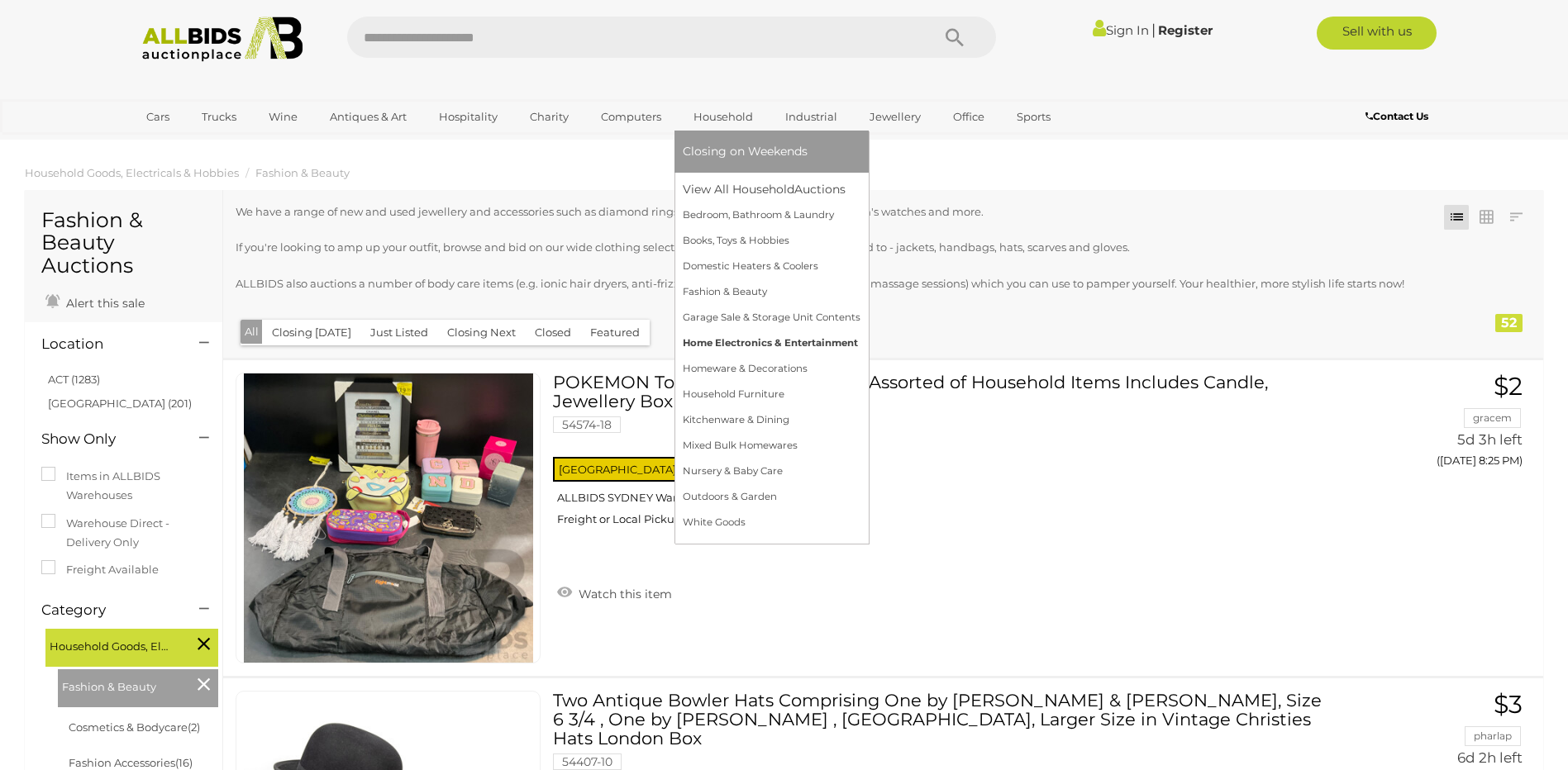
click at [733, 341] on link "Home Electronics & Entertainment" at bounding box center [771, 343] width 177 height 26
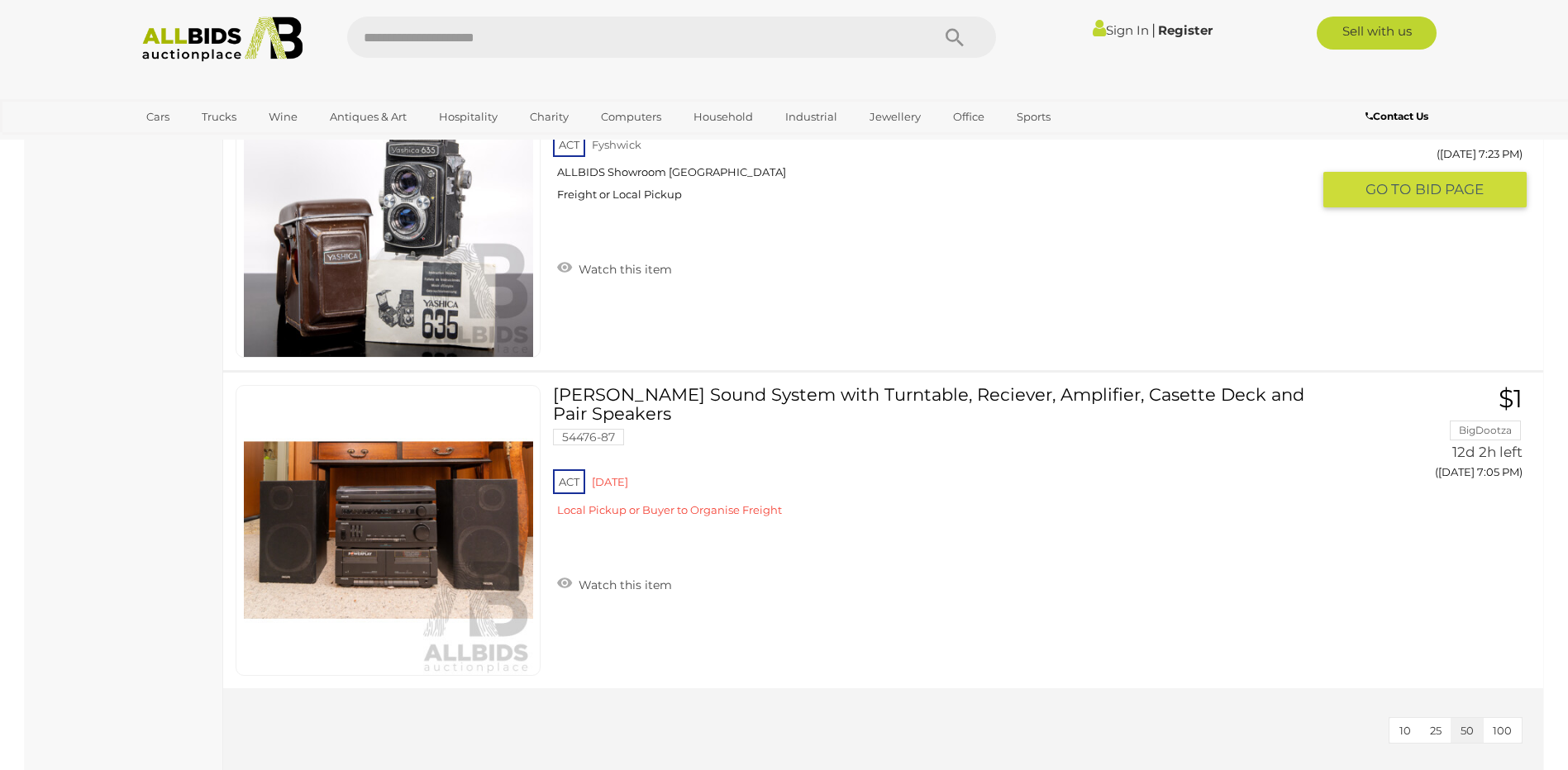
scroll to position [9832, 0]
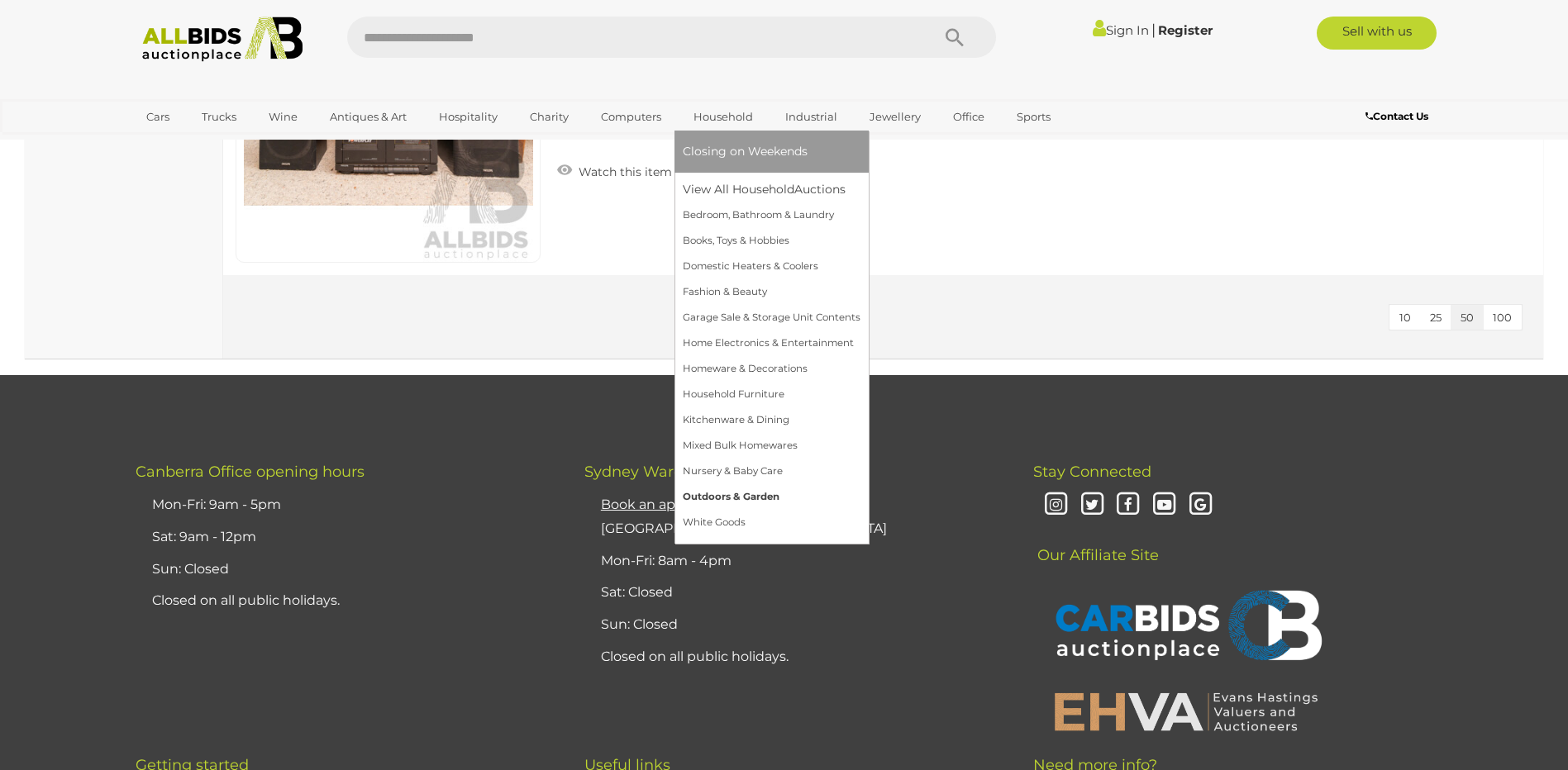
click at [735, 501] on link "Outdoors & Garden" at bounding box center [771, 496] width 177 height 26
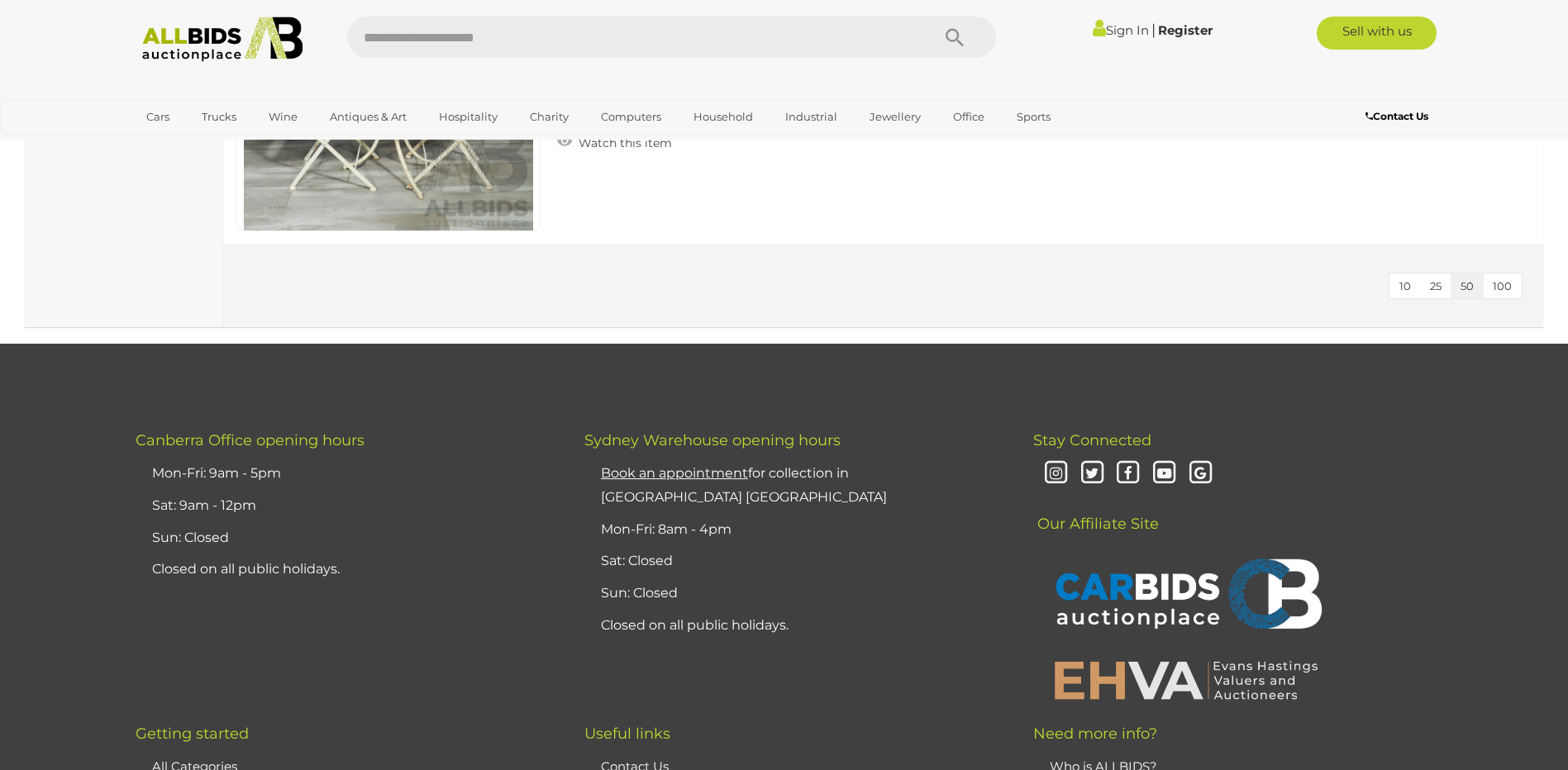
scroll to position [4296, 0]
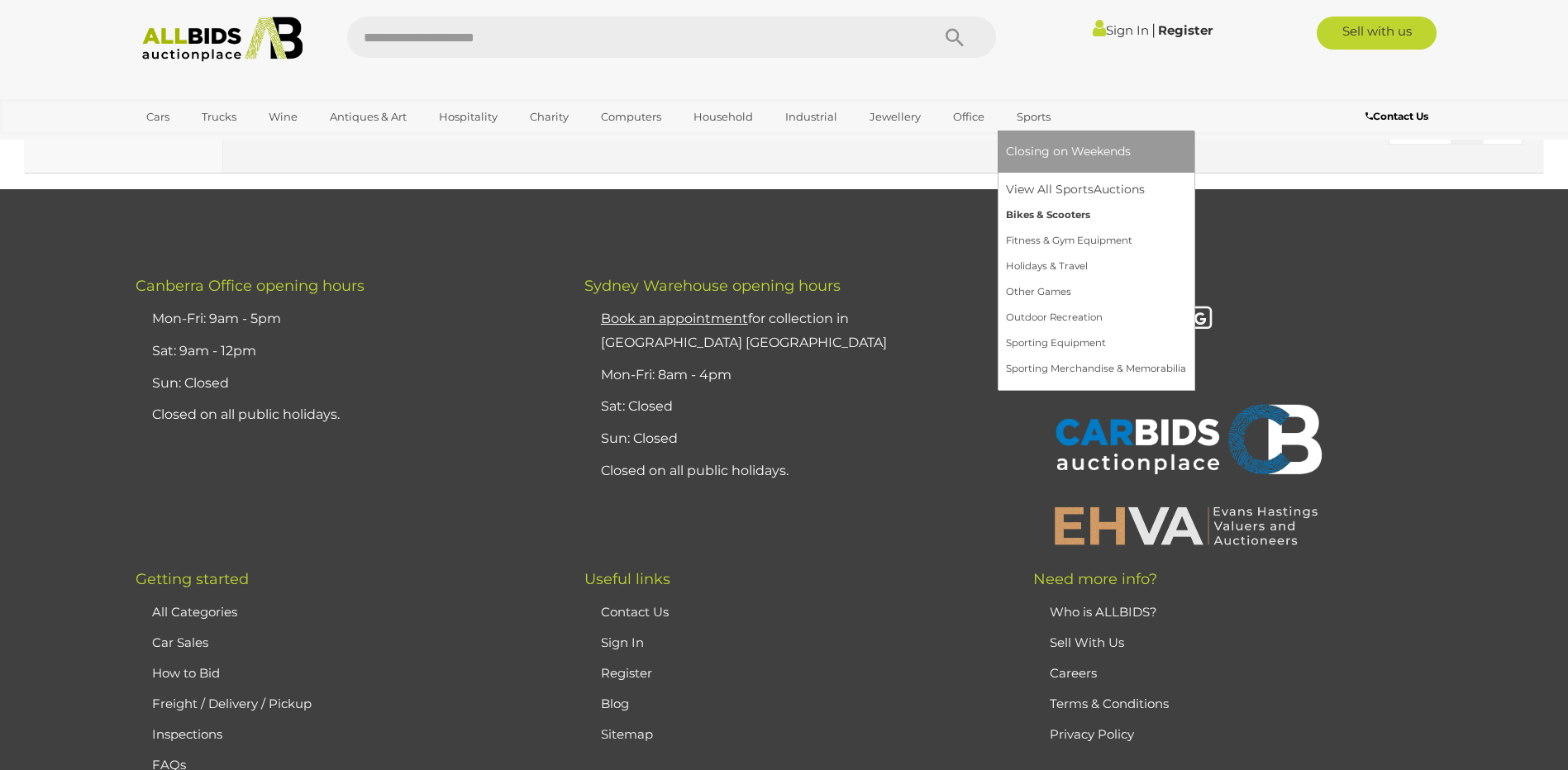
click at [1023, 219] on link "Bikes & Scooters" at bounding box center [1095, 215] width 180 height 26
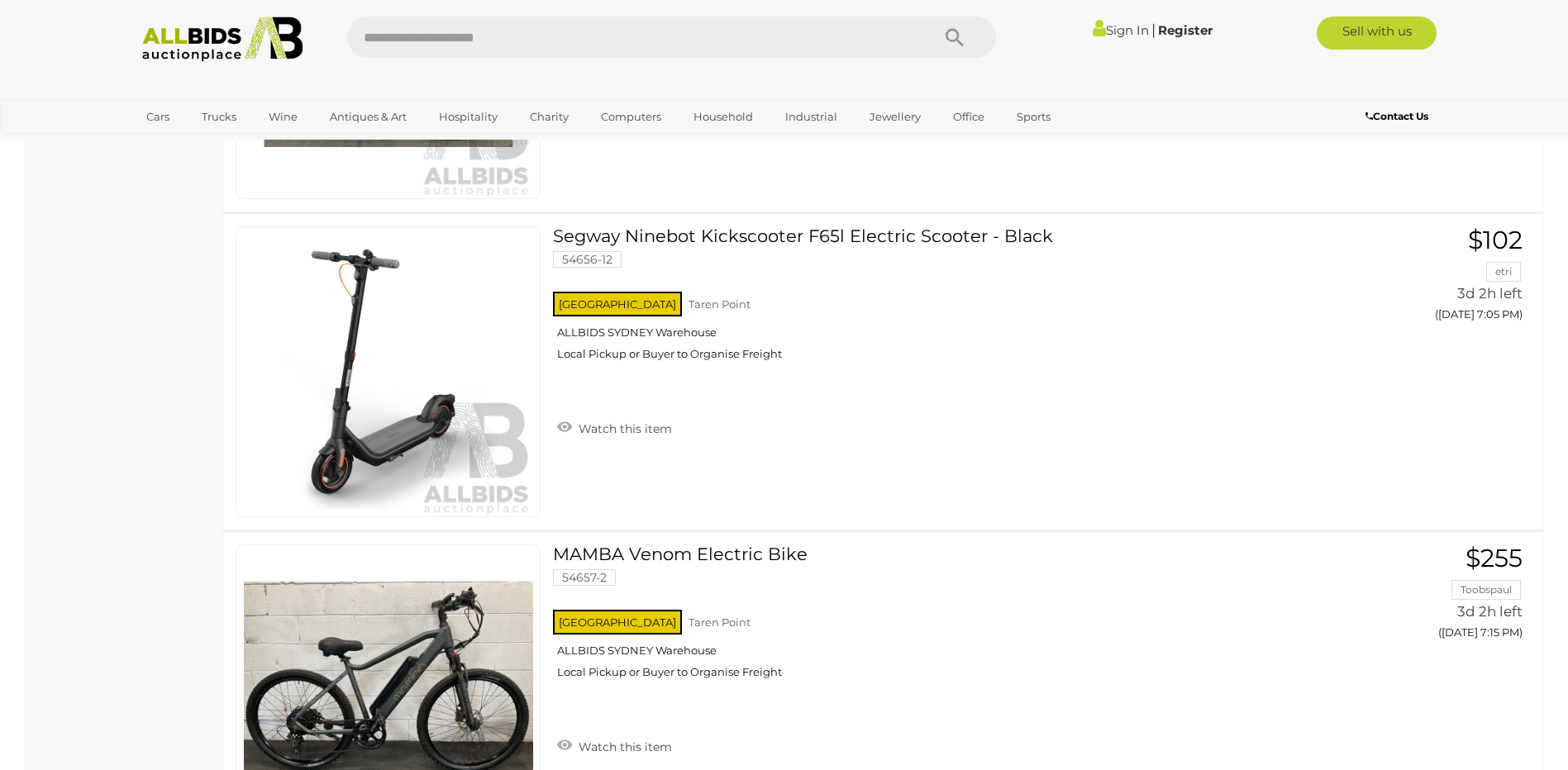
scroll to position [2396, 0]
